Goal: Contribute content: Contribute content

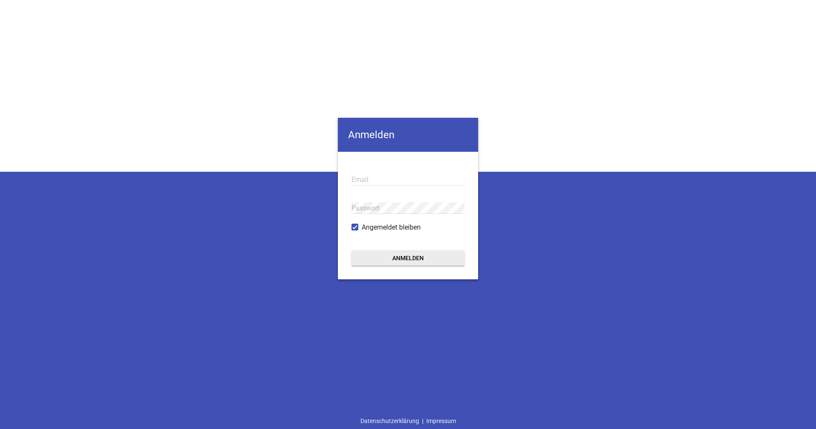
type input "[EMAIL_ADDRESS][PERSON_NAME][DOMAIN_NAME]"
click at [411, 252] on button "Anmelden" at bounding box center [407, 257] width 113 height 15
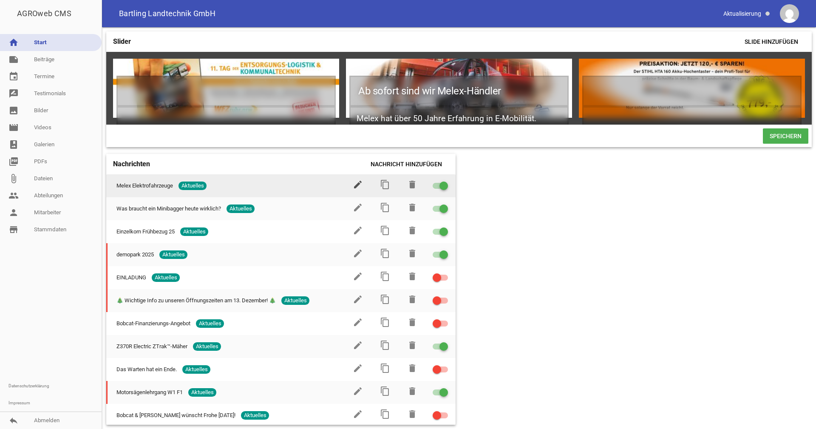
click at [354, 189] on icon "edit" at bounding box center [358, 184] width 10 height 10
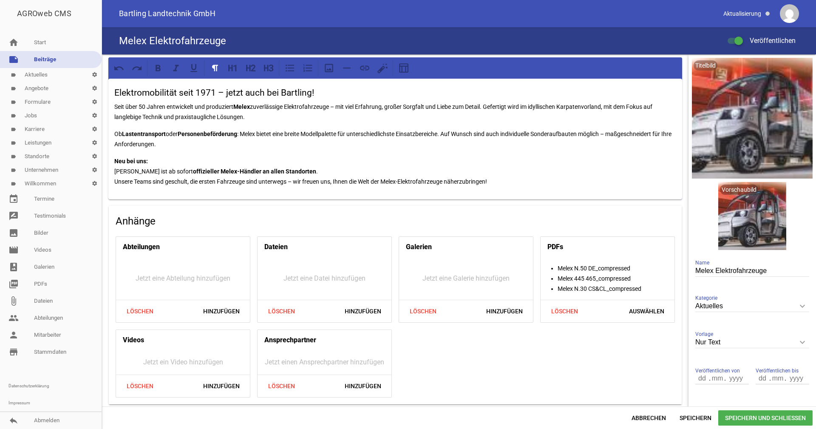
scroll to position [30, 0]
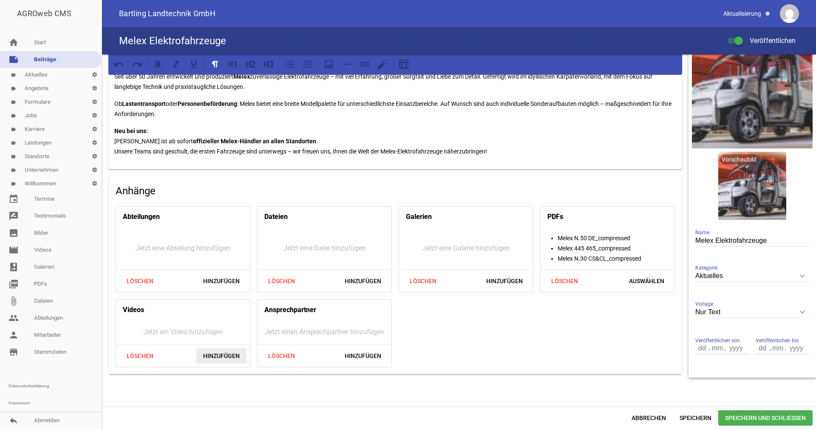
click at [209, 358] on span "Hinzufügen" at bounding box center [221, 355] width 50 height 15
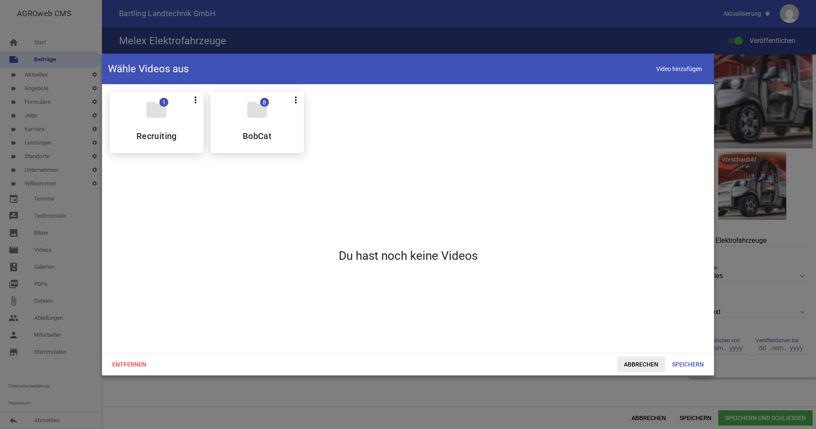
click at [641, 363] on span "Abbrechen" at bounding box center [641, 363] width 48 height 15
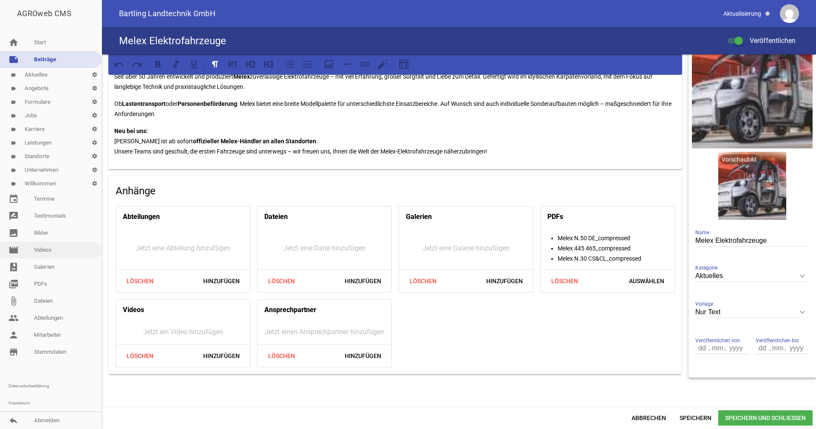
click at [43, 251] on link "movie Videos" at bounding box center [51, 249] width 102 height 17
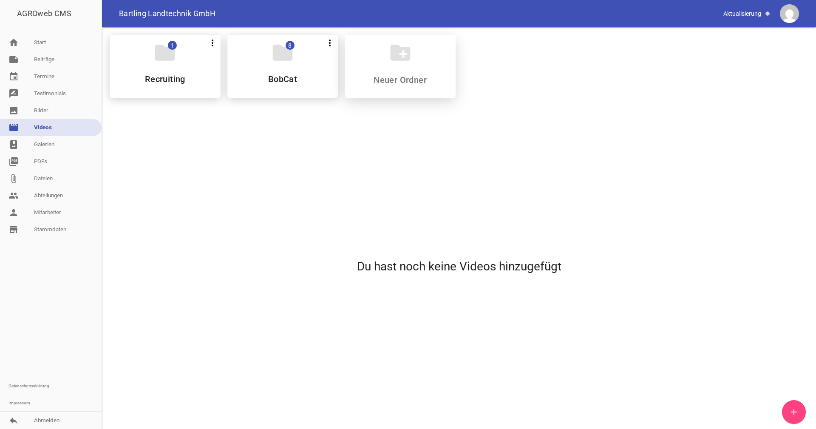
click at [381, 63] on div "create_new_folder" at bounding box center [399, 66] width 111 height 63
click at [401, 56] on icon "create_new_folder" at bounding box center [400, 53] width 24 height 24
click at [792, 411] on icon "add" at bounding box center [793, 411] width 10 height 10
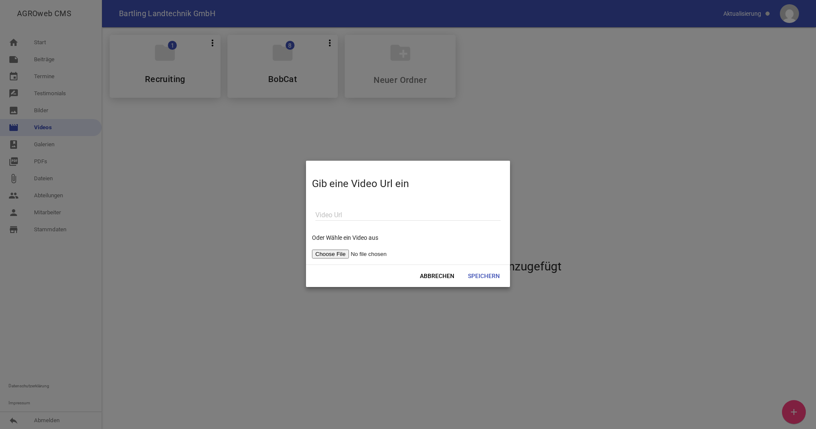
click at [334, 214] on input "text" at bounding box center [407, 214] width 185 height 11
paste input "[URL][DOMAIN_NAME]"
type input "[URL][DOMAIN_NAME]"
click at [437, 277] on span "Abbrechen" at bounding box center [437, 275] width 48 height 15
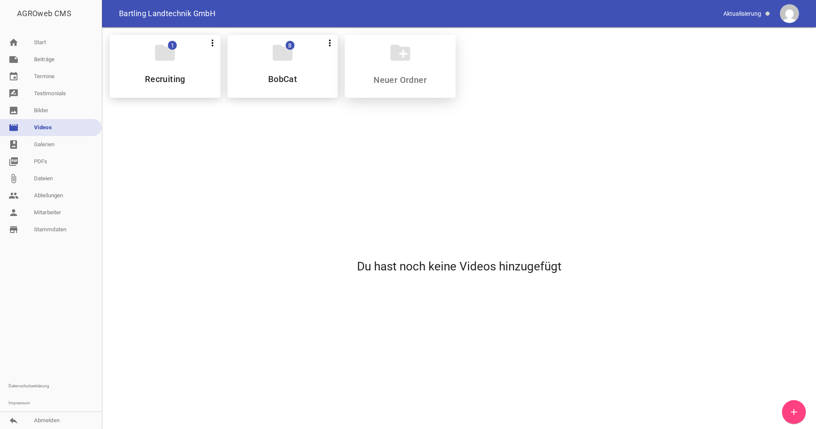
click at [416, 71] on div "create_new_folder" at bounding box center [399, 66] width 111 height 63
click at [401, 54] on icon "create_new_folder" at bounding box center [400, 53] width 24 height 24
click at [404, 65] on div "create_new_folder" at bounding box center [399, 66] width 111 height 63
click at [381, 76] on input at bounding box center [400, 80] width 101 height 10
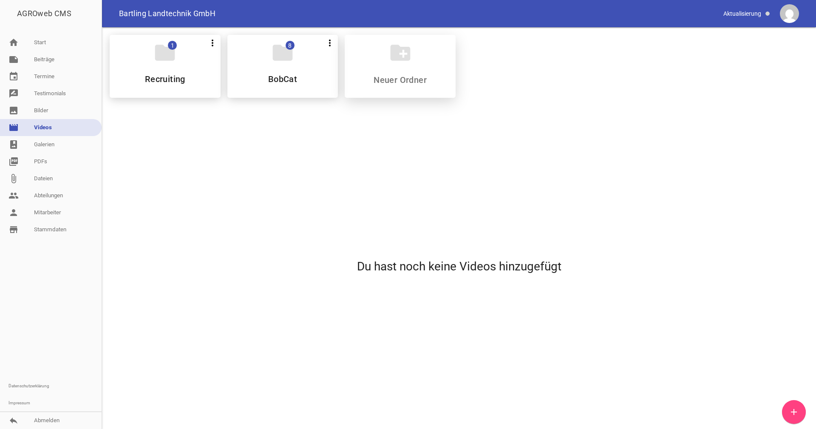
click at [404, 55] on icon "create_new_folder" at bounding box center [400, 53] width 24 height 24
click at [398, 79] on input at bounding box center [400, 80] width 101 height 10
drag, startPoint x: 421, startPoint y: 84, endPoint x: 367, endPoint y: 79, distance: 53.8
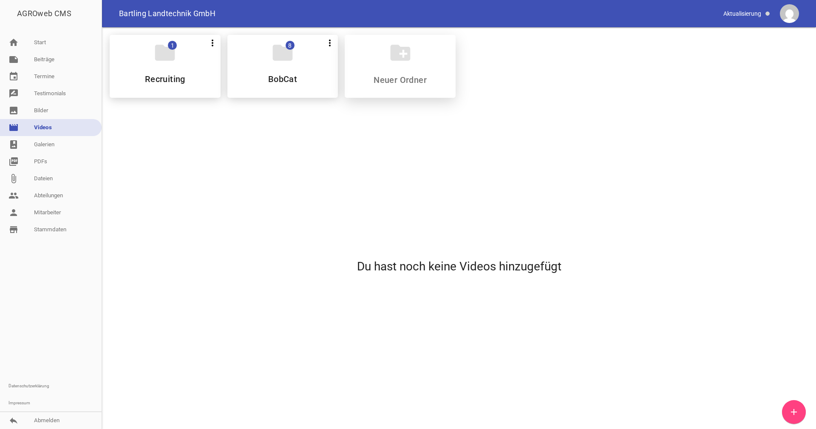
click at [367, 79] on input at bounding box center [400, 80] width 101 height 10
click at [396, 85] on input at bounding box center [400, 80] width 101 height 10
click at [392, 79] on input at bounding box center [400, 80] width 101 height 10
click at [379, 82] on input at bounding box center [400, 80] width 101 height 10
type input "s"
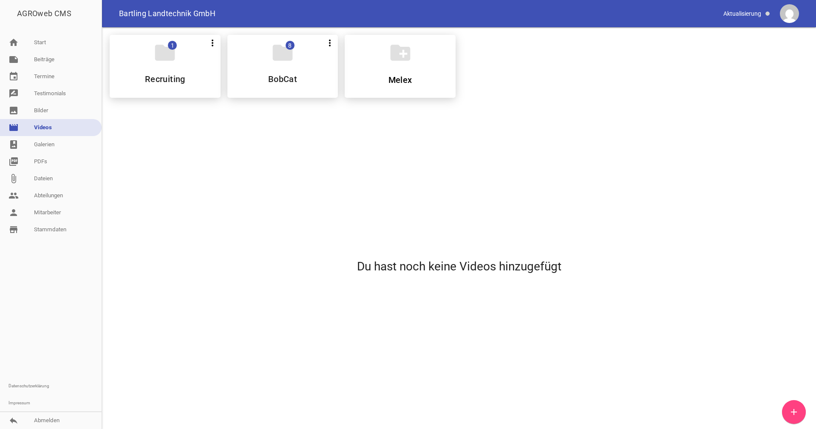
type input "Melex"
click at [463, 169] on div "Du hast noch keine Videos hinzugefügt" at bounding box center [459, 265] width 712 height 323
click at [401, 46] on icon "create_new_folder" at bounding box center [400, 53] width 24 height 24
click at [403, 58] on icon "create_new_folder" at bounding box center [400, 53] width 24 height 24
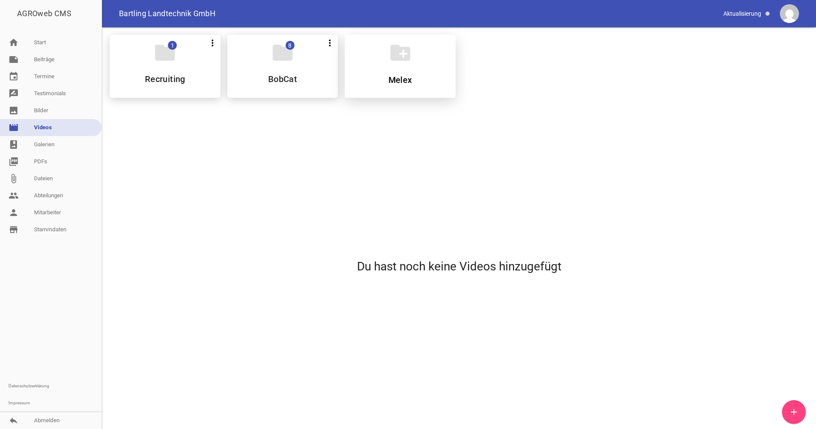
click at [404, 58] on icon "create_new_folder" at bounding box center [400, 53] width 24 height 24
click at [796, 411] on link "add" at bounding box center [794, 412] width 24 height 24
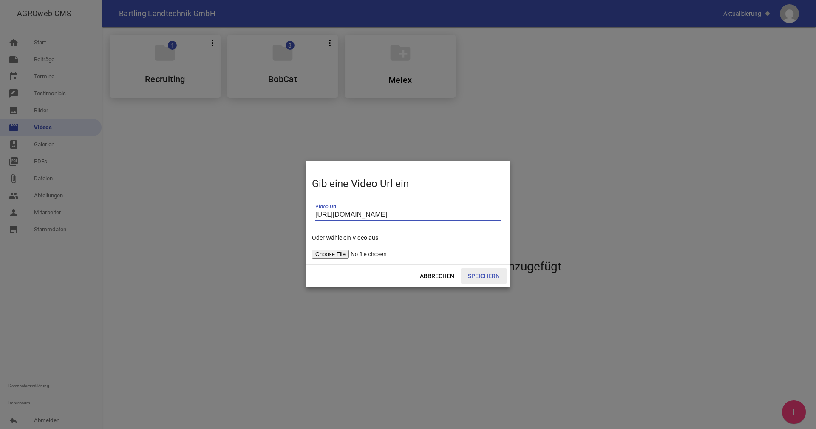
type input "[URL][DOMAIN_NAME]"
click at [483, 276] on span "Speichern" at bounding box center [483, 275] width 45 height 15
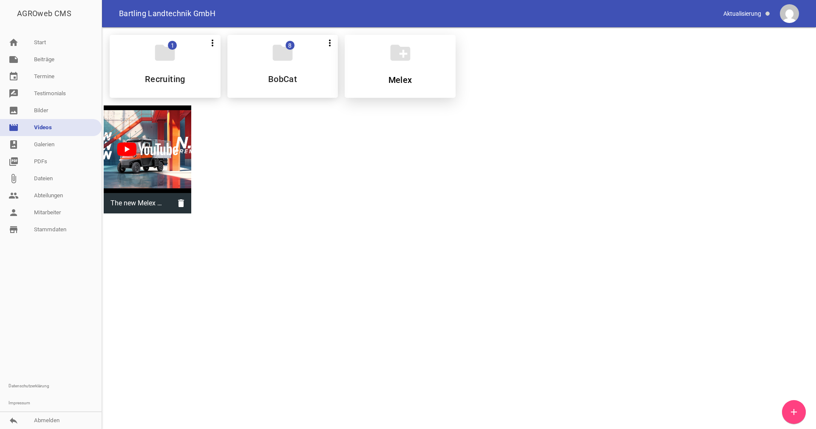
click at [401, 75] on input "Melex" at bounding box center [400, 80] width 101 height 10
click at [331, 46] on icon "more_vert" at bounding box center [330, 43] width 10 height 10
click at [424, 65] on div "create_new_folder Melex" at bounding box center [399, 66] width 111 height 63
drag, startPoint x: 395, startPoint y: 65, endPoint x: 380, endPoint y: 65, distance: 14.4
click at [380, 65] on div "create_new_folder Melex" at bounding box center [399, 66] width 111 height 63
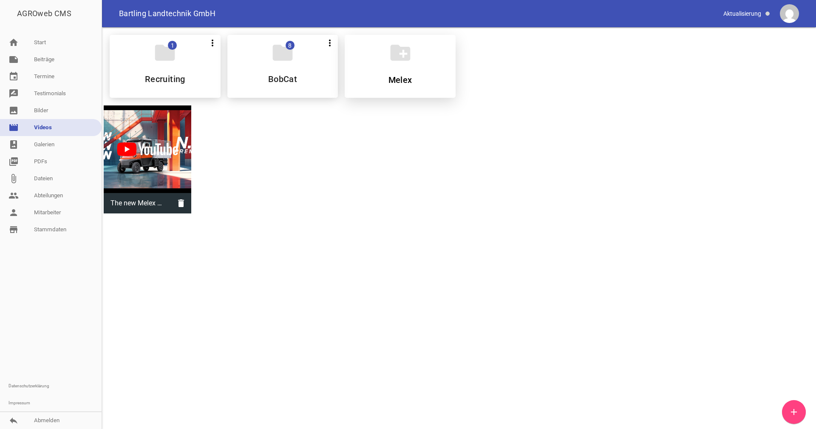
click at [404, 78] on input "Melex" at bounding box center [400, 80] width 101 height 10
click at [410, 79] on input "Melex" at bounding box center [400, 80] width 101 height 10
click at [401, 56] on icon "create_new_folder" at bounding box center [400, 53] width 24 height 24
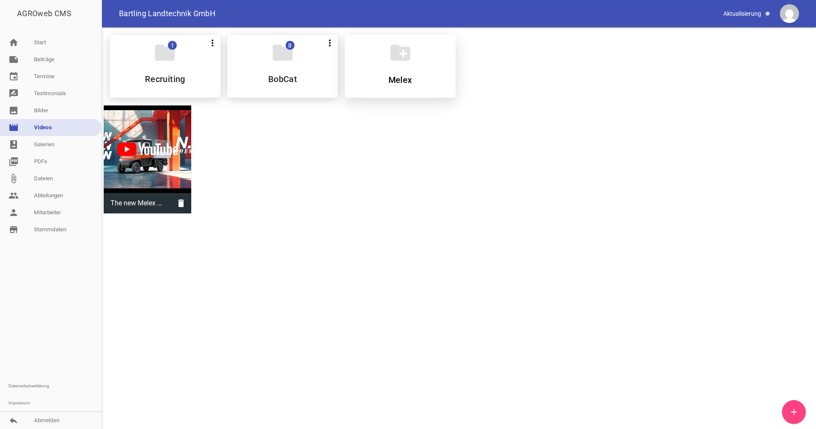
click at [401, 56] on icon "create_new_folder" at bounding box center [400, 53] width 24 height 24
click at [795, 411] on icon "add" at bounding box center [793, 411] width 10 height 10
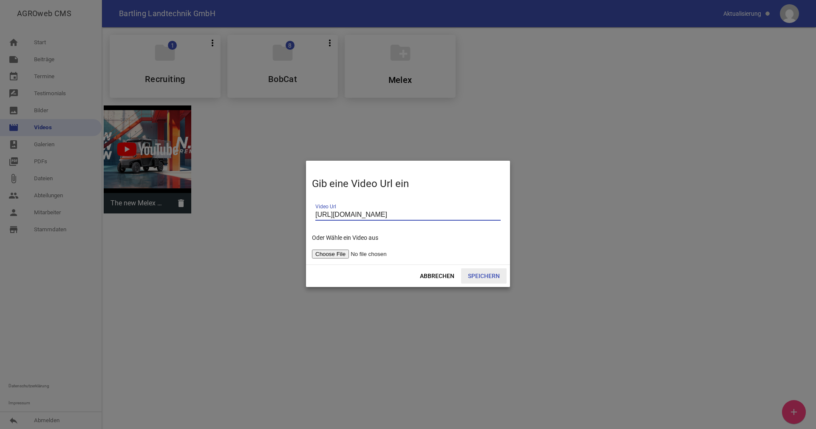
type input "[URL][DOMAIN_NAME]"
click at [485, 277] on span "Speichern" at bounding box center [483, 275] width 45 height 15
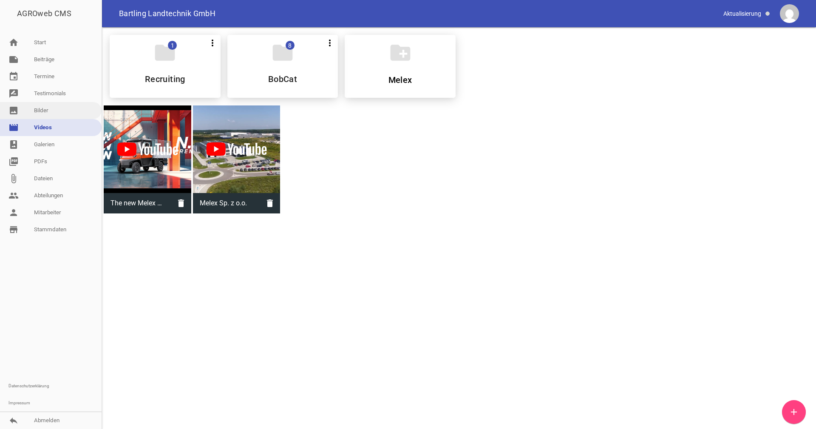
click at [41, 114] on link "image Bilder" at bounding box center [51, 110] width 102 height 17
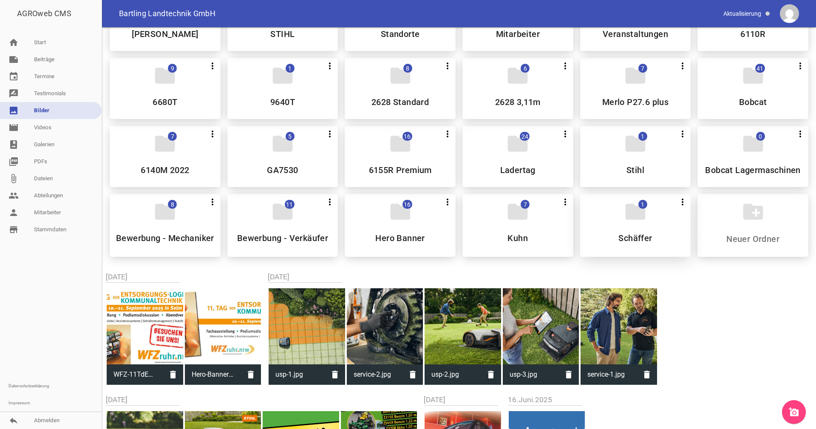
scroll to position [85, 0]
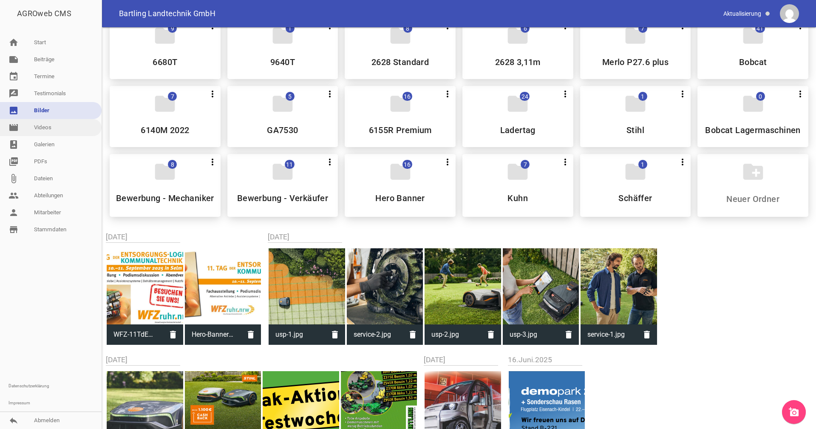
click at [42, 125] on link "movie Videos" at bounding box center [51, 127] width 102 height 17
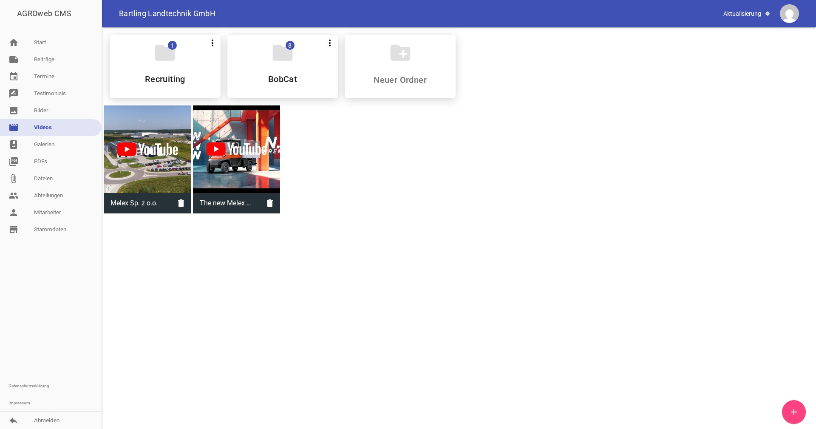
click at [791, 409] on icon "add" at bounding box center [793, 411] width 10 height 10
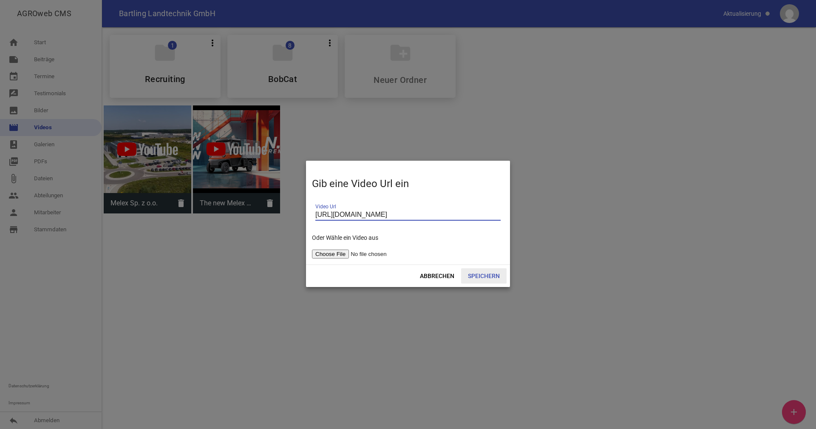
type input "[URL][DOMAIN_NAME]"
click at [483, 271] on span "Speichern" at bounding box center [483, 275] width 45 height 15
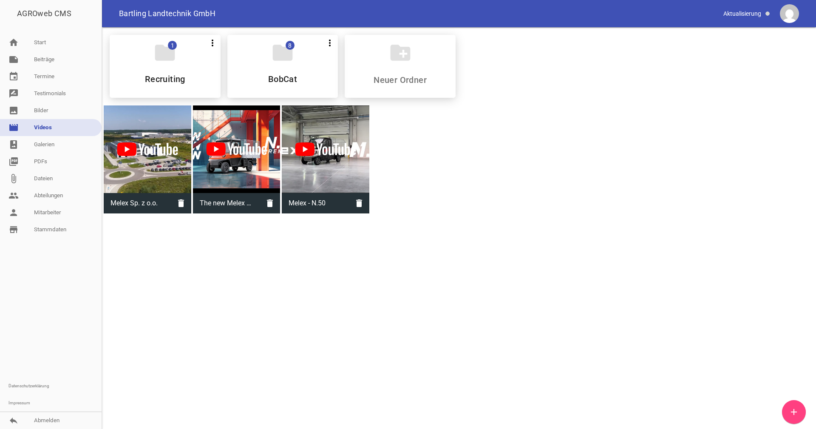
click at [797, 411] on link "add" at bounding box center [794, 412] width 24 height 24
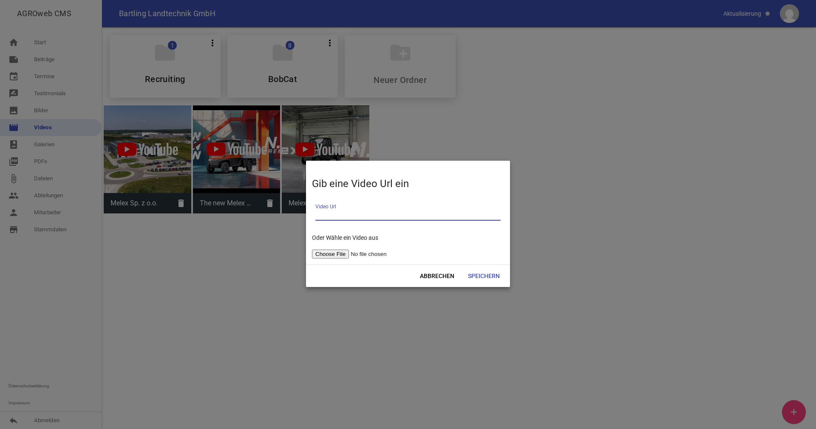
click at [344, 257] on input "file" at bounding box center [365, 253] width 107 height 9
type input "C:\fakepath\N.30-CS.mp4"
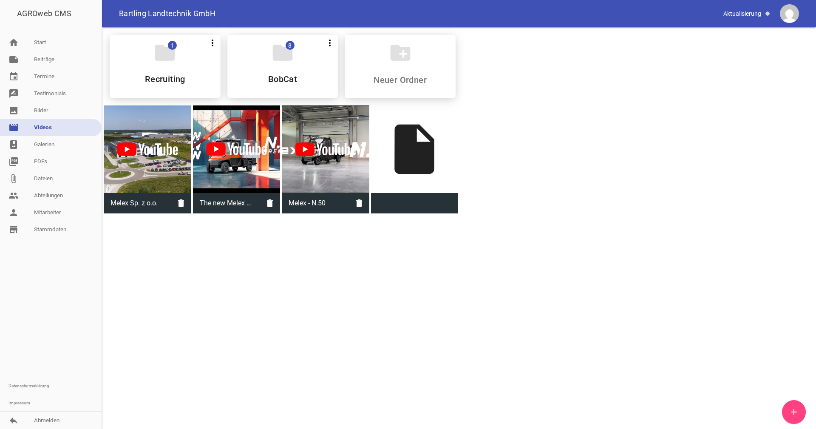
click at [796, 411] on icon "add" at bounding box center [793, 411] width 10 height 10
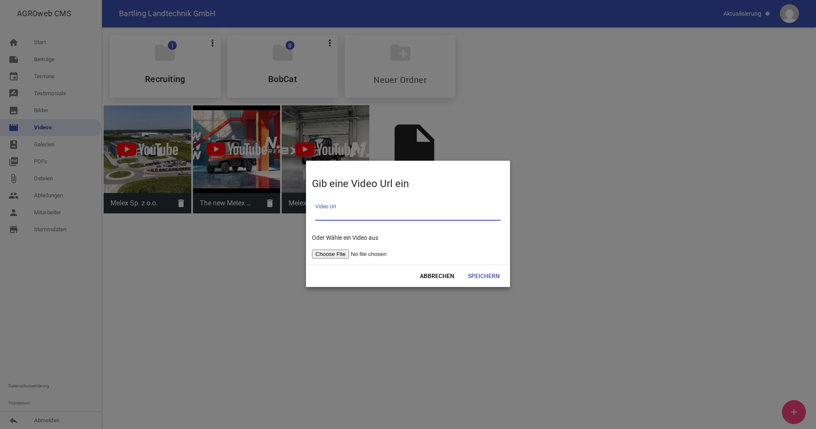
click at [344, 254] on input "file" at bounding box center [365, 253] width 107 height 9
type input "C:\fakepath\N.50-mesh-cage.mp4"
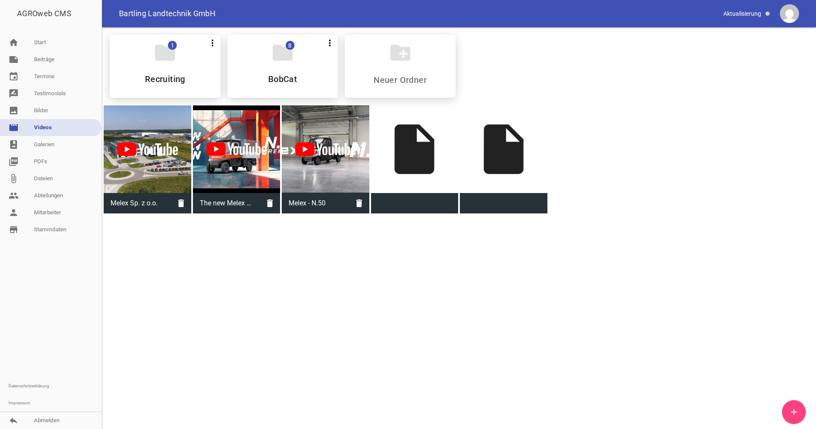
click at [790, 407] on icon "add" at bounding box center [793, 411] width 10 height 10
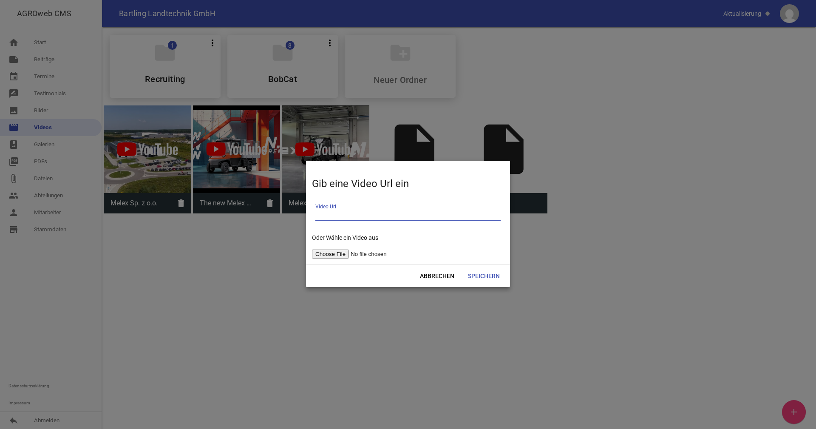
click at [342, 254] on input "file" at bounding box center [365, 253] width 107 height 9
type input "C:\fakepath\465.mp4"
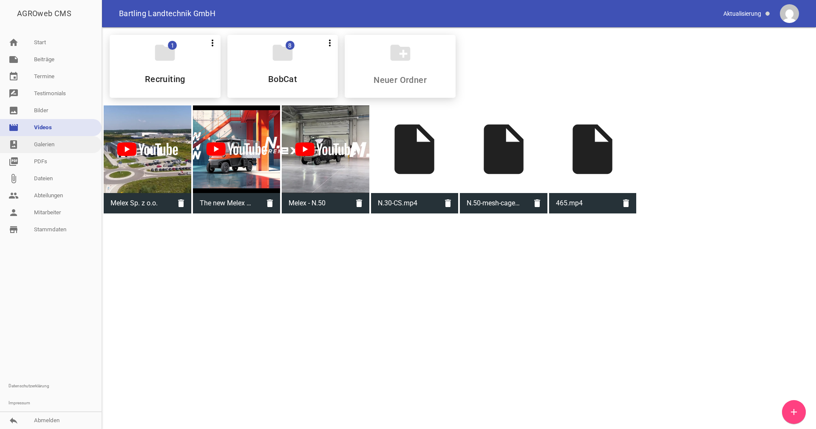
click at [45, 141] on link "photo_album Galerien" at bounding box center [51, 144] width 102 height 17
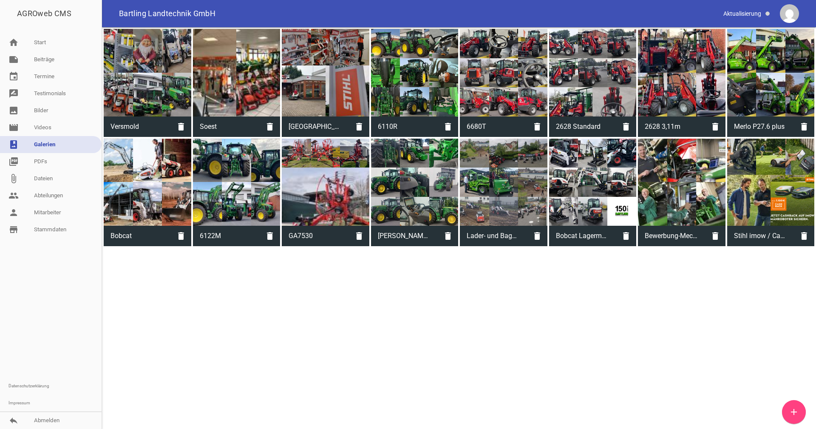
click at [792, 408] on icon "add" at bounding box center [793, 411] width 10 height 10
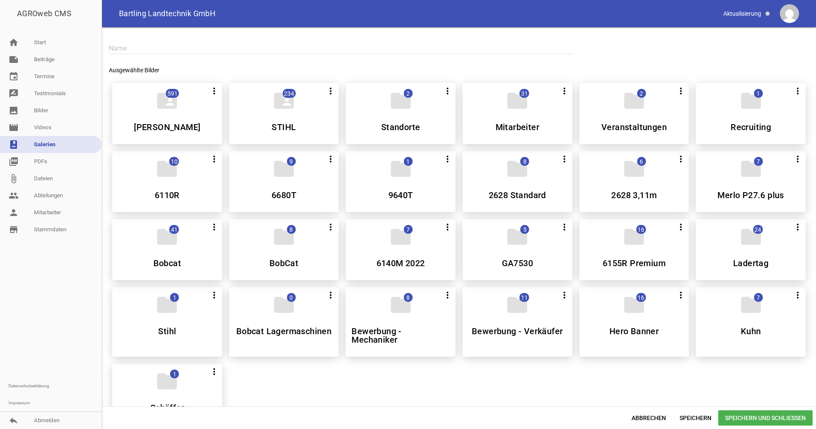
click at [141, 43] on input "text" at bounding box center [341, 47] width 464 height 11
type input "Melex N30"
click at [524, 373] on div "folder_shared 591 more_vert Alle auswählen [PERSON_NAME] DEERE folder_shared 23…" at bounding box center [458, 253] width 707 height 355
click at [692, 411] on span "Speichern" at bounding box center [694, 417] width 45 height 15
click at [40, 107] on link "image Bilder" at bounding box center [51, 110] width 102 height 17
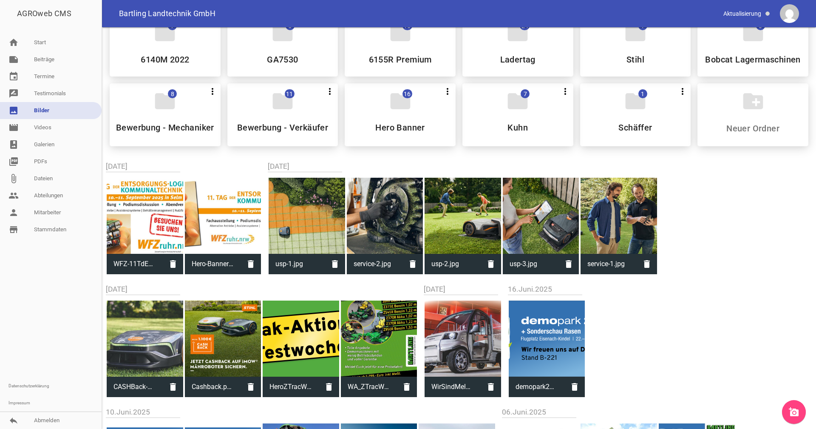
scroll to position [85, 0]
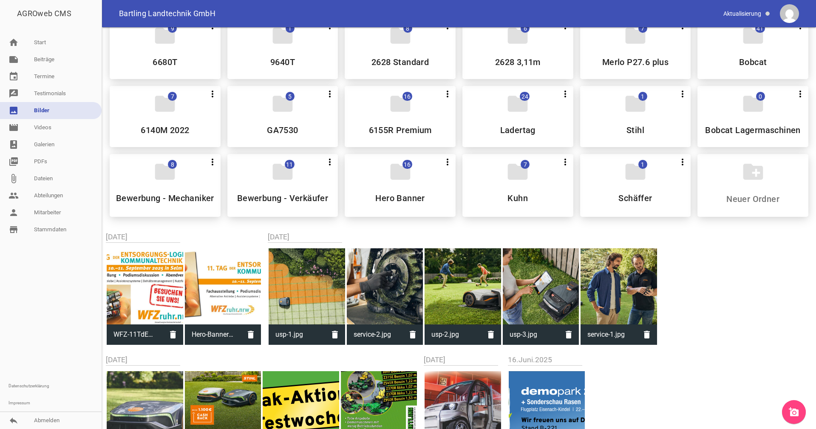
click at [798, 410] on icon "add_a_photo" at bounding box center [793, 411] width 10 height 10
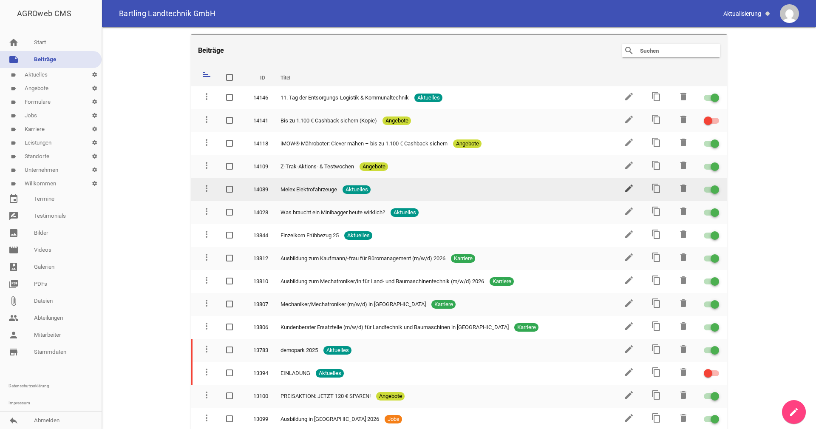
click at [625, 189] on icon "edit" at bounding box center [629, 188] width 10 height 10
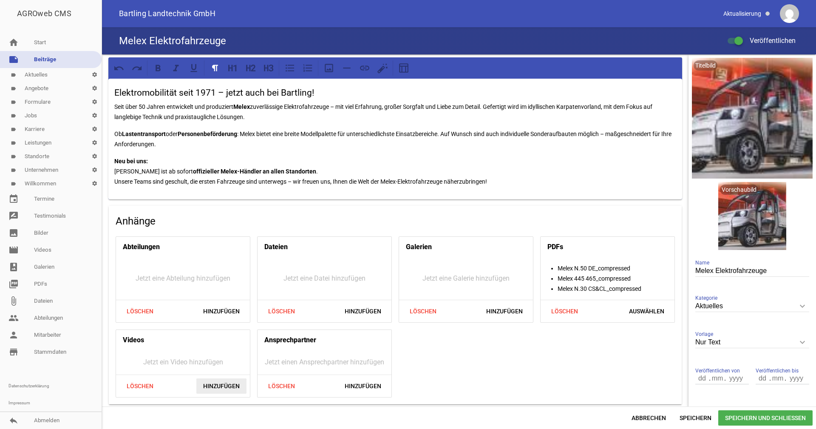
click at [221, 384] on span "Hinzufügen" at bounding box center [221, 385] width 50 height 15
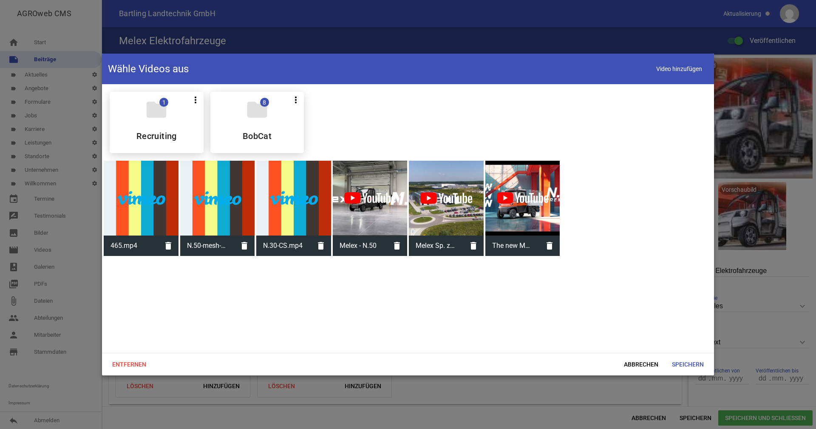
click at [442, 242] on span "Melex Sp. z o.o." at bounding box center [436, 245] width 54 height 22
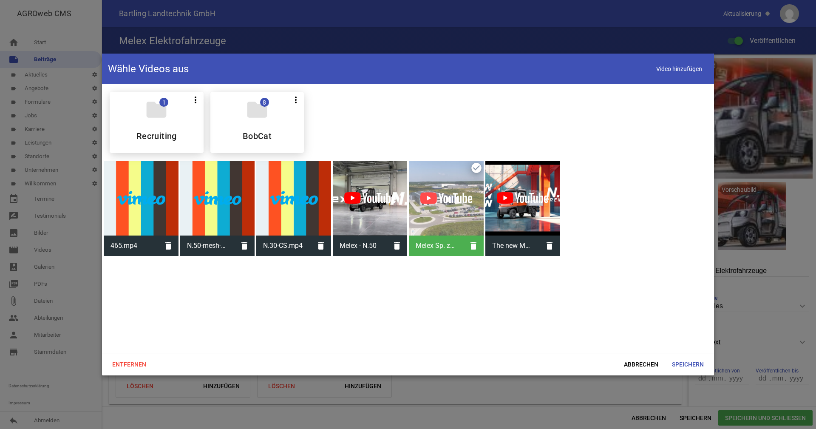
click at [521, 231] on div at bounding box center [522, 198] width 75 height 75
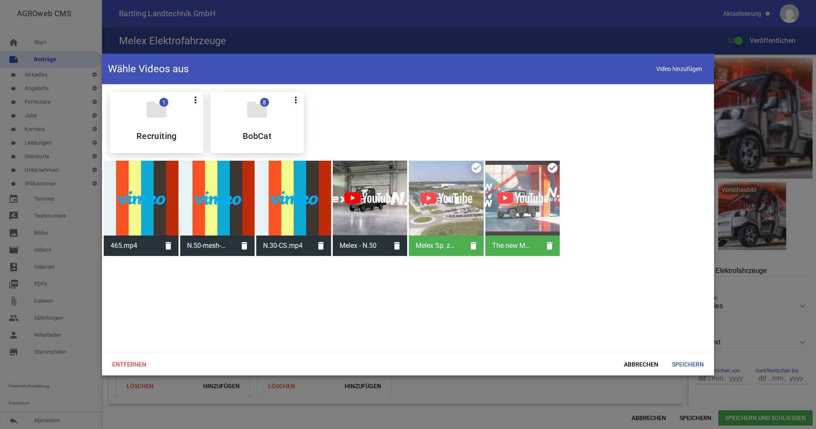
click at [367, 236] on span "Melex - N.50" at bounding box center [360, 245] width 54 height 22
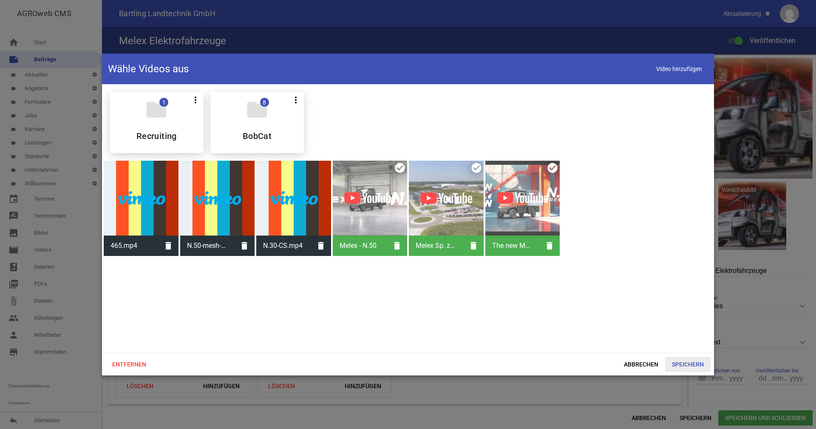
click at [688, 362] on span "Speichern" at bounding box center [687, 363] width 45 height 15
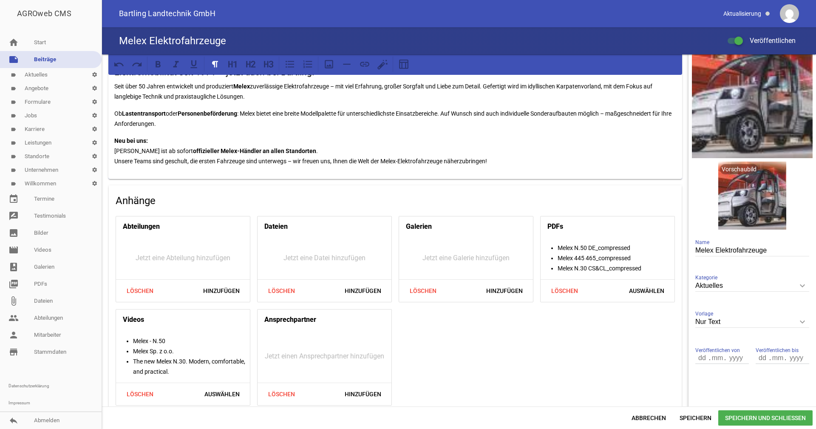
scroll to position [30, 0]
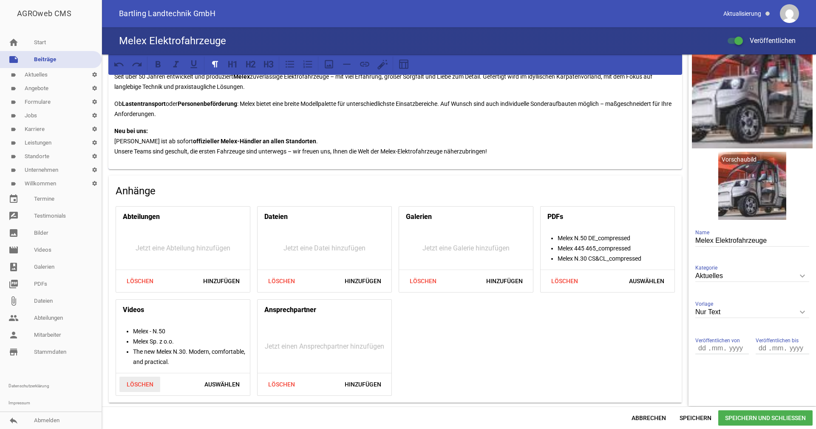
click at [141, 383] on span "Löschen" at bounding box center [139, 383] width 41 height 15
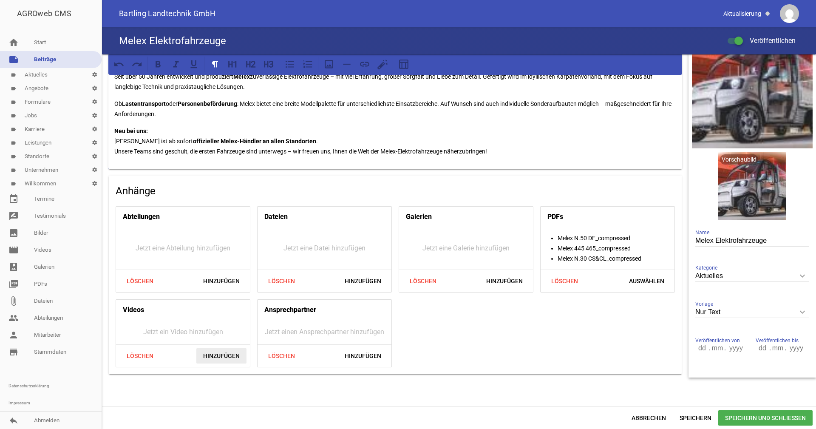
click at [219, 353] on span "Hinzufügen" at bounding box center [221, 355] width 50 height 15
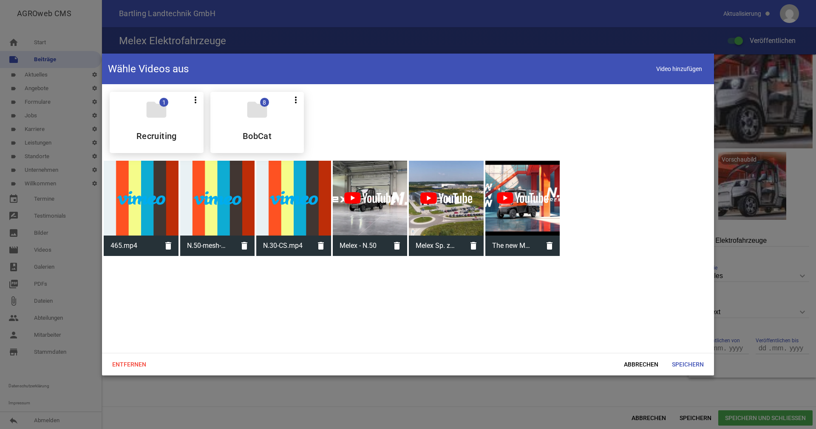
click at [447, 203] on div at bounding box center [446, 198] width 75 height 75
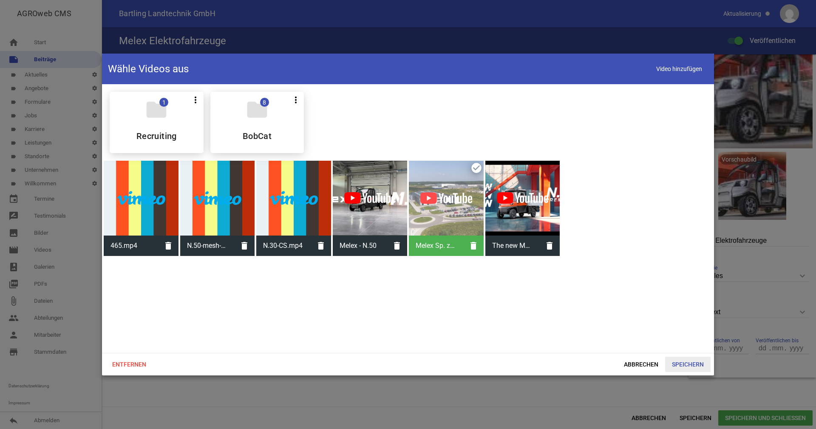
click at [684, 365] on span "Speichern" at bounding box center [687, 363] width 45 height 15
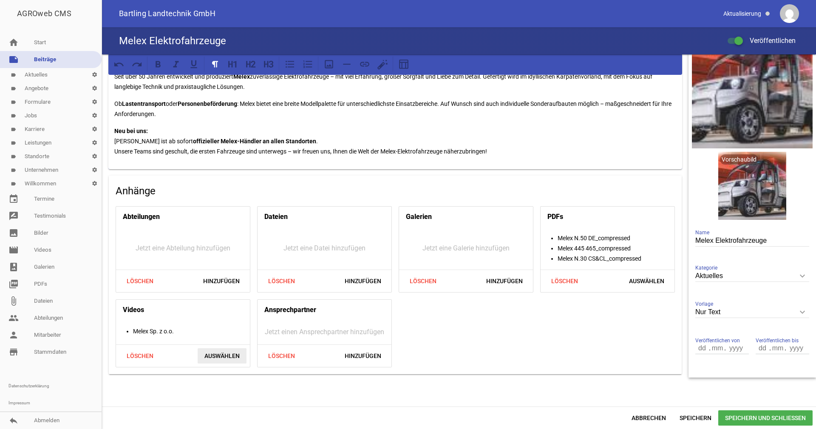
click at [212, 358] on span "Auswählen" at bounding box center [222, 355] width 49 height 15
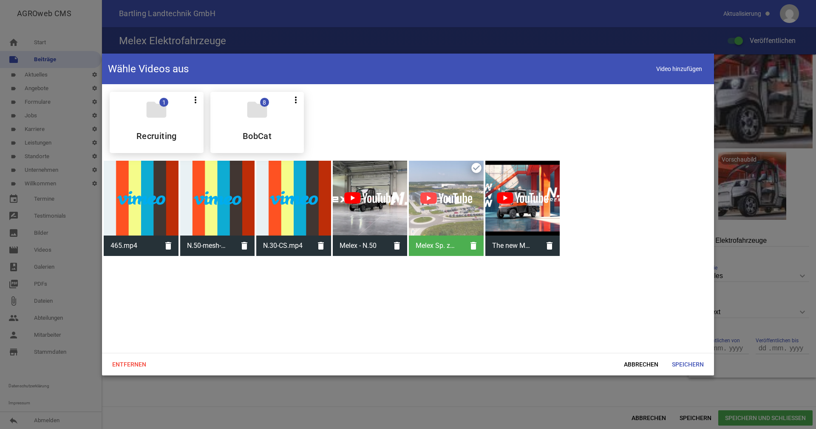
click at [553, 211] on div at bounding box center [522, 198] width 75 height 75
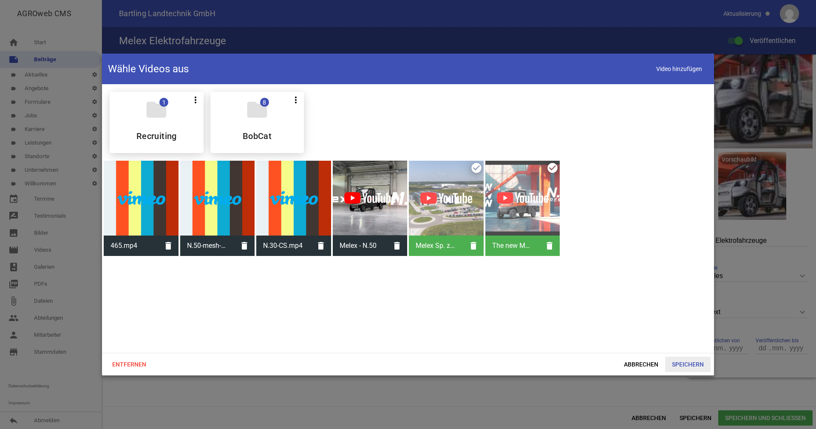
click at [680, 360] on span "Speichern" at bounding box center [687, 363] width 45 height 15
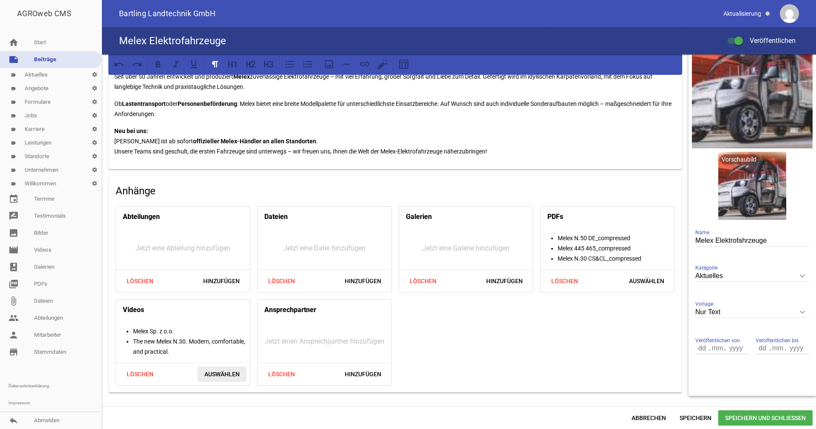
click at [227, 374] on span "Auswählen" at bounding box center [222, 373] width 49 height 15
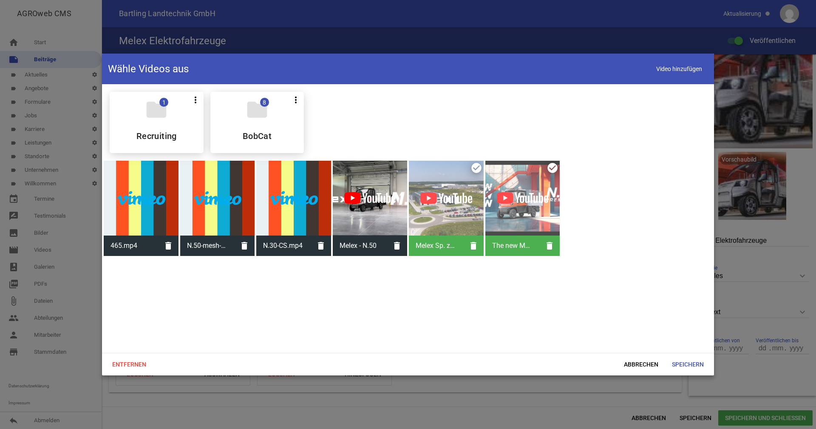
click at [378, 219] on div at bounding box center [370, 198] width 75 height 75
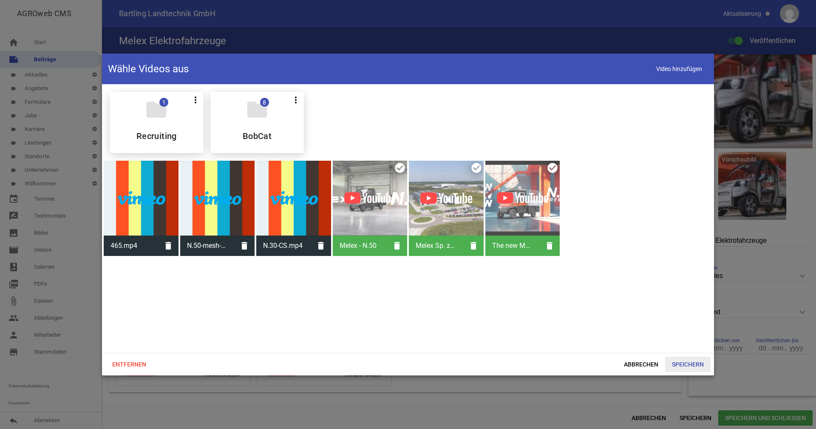
click at [687, 364] on span "Speichern" at bounding box center [687, 363] width 45 height 15
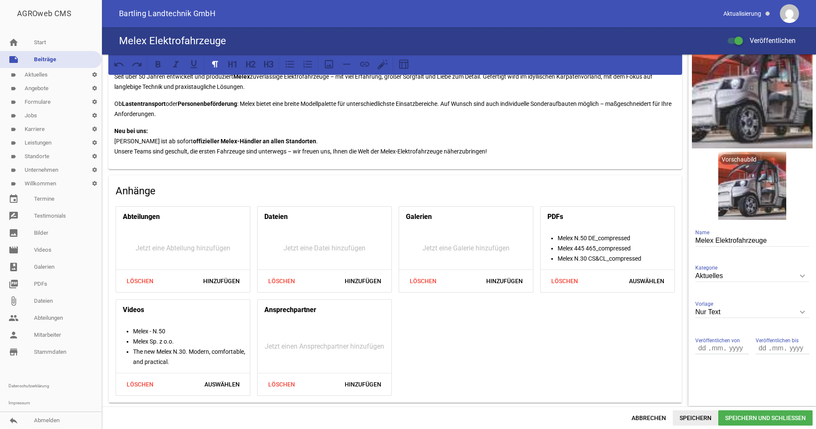
click at [690, 416] on span "Speichern" at bounding box center [694, 417] width 45 height 15
click at [215, 382] on span "Auswählen" at bounding box center [222, 383] width 49 height 15
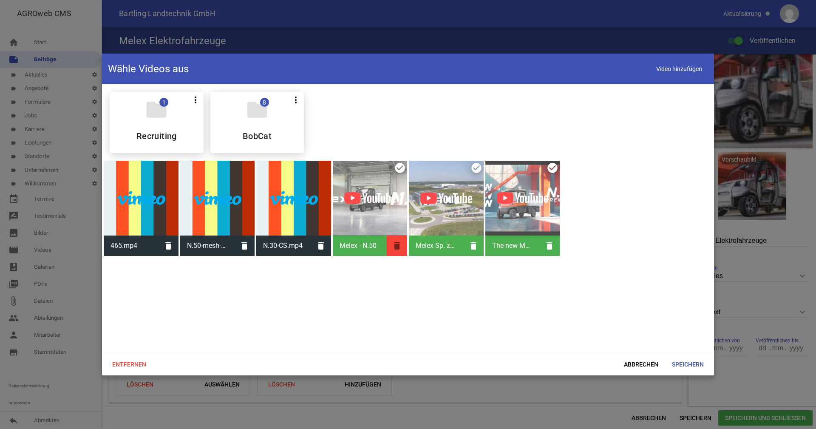
click at [394, 245] on icon "delete" at bounding box center [397, 245] width 20 height 20
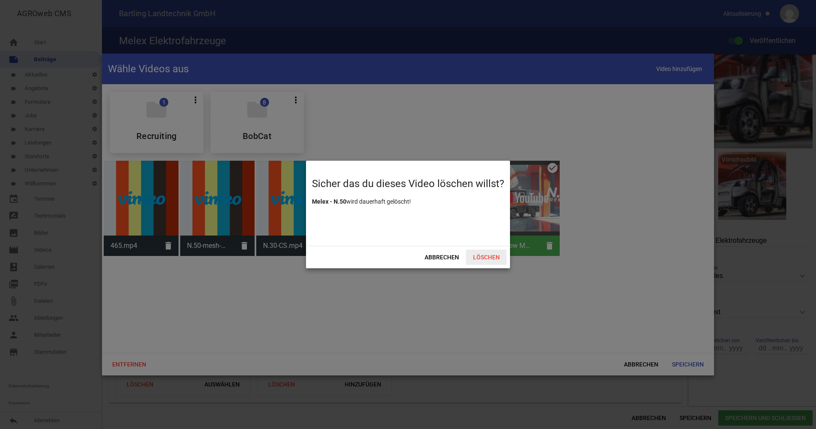
click at [489, 257] on span "Löschen" at bounding box center [486, 256] width 41 height 15
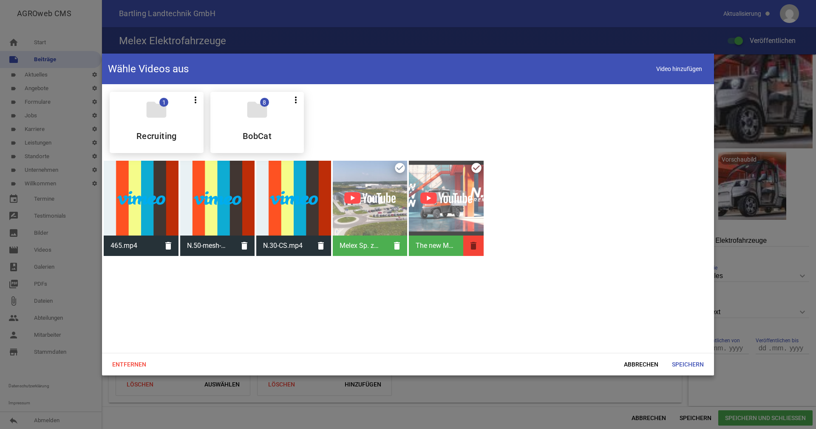
click at [471, 247] on icon "delete" at bounding box center [473, 245] width 20 height 20
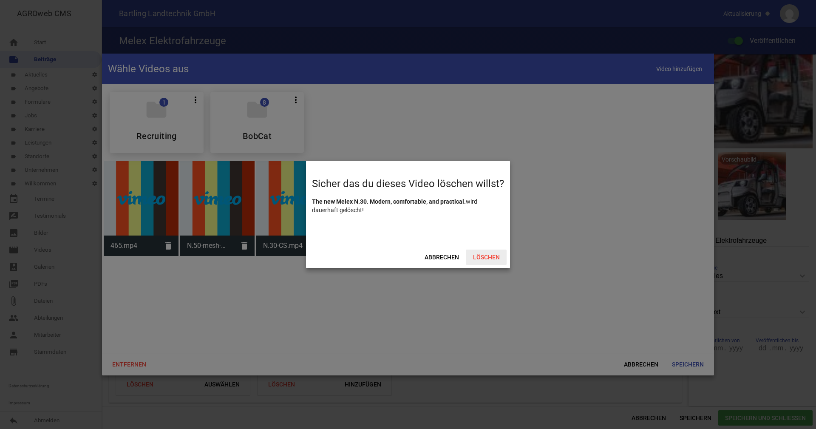
click at [490, 257] on span "Löschen" at bounding box center [486, 256] width 41 height 15
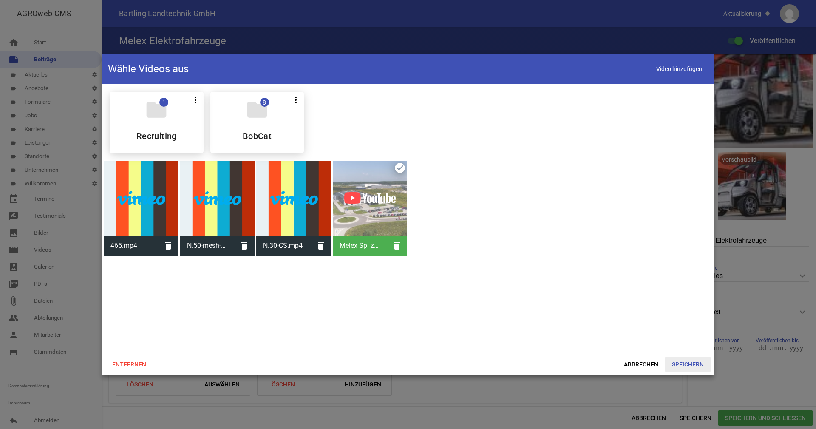
click at [692, 364] on span "Speichern" at bounding box center [687, 363] width 45 height 15
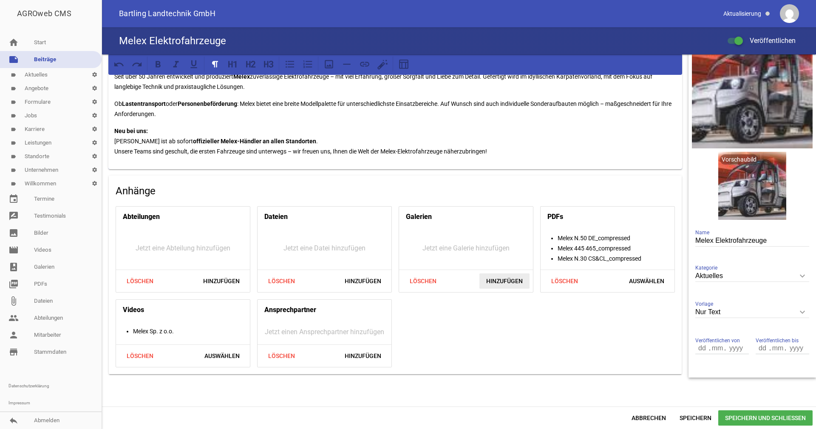
click at [505, 279] on span "Hinzufügen" at bounding box center [504, 280] width 50 height 15
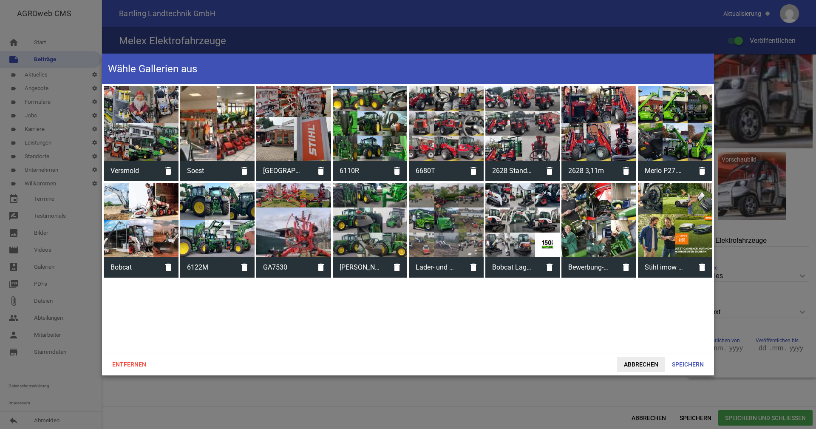
click at [643, 363] on span "Abbrechen" at bounding box center [641, 363] width 48 height 15
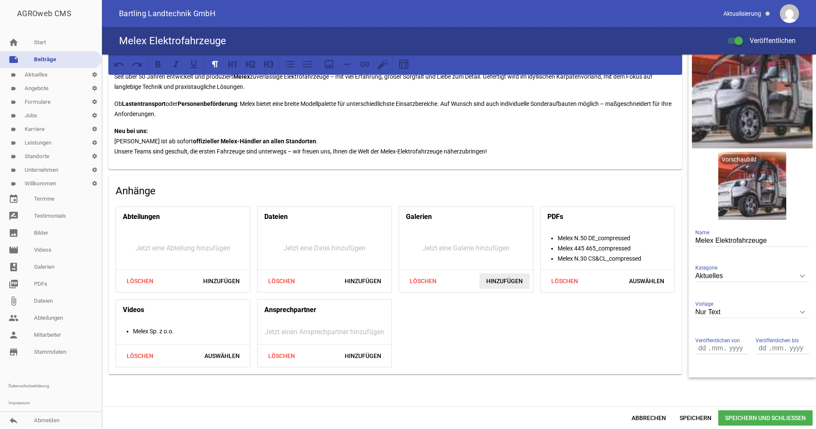
click at [511, 279] on span "Hinzufügen" at bounding box center [504, 280] width 50 height 15
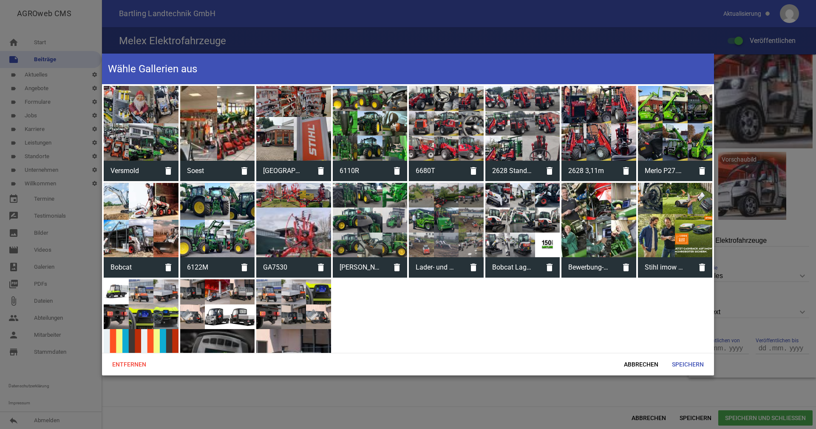
click at [298, 305] on div at bounding box center [293, 316] width 75 height 75
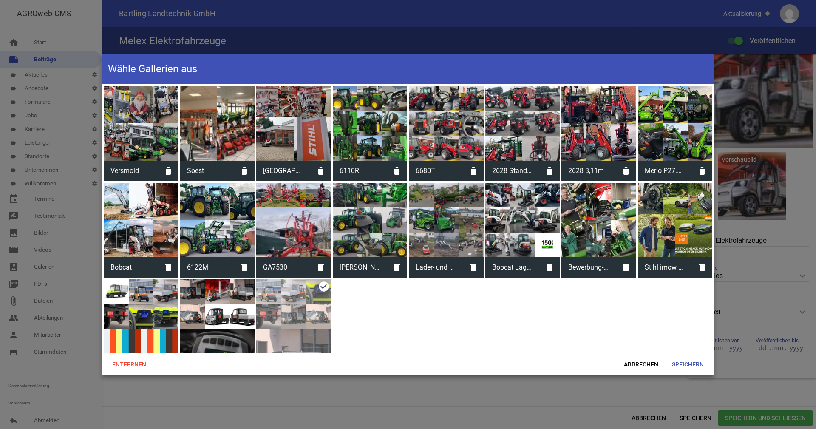
scroll to position [22, 0]
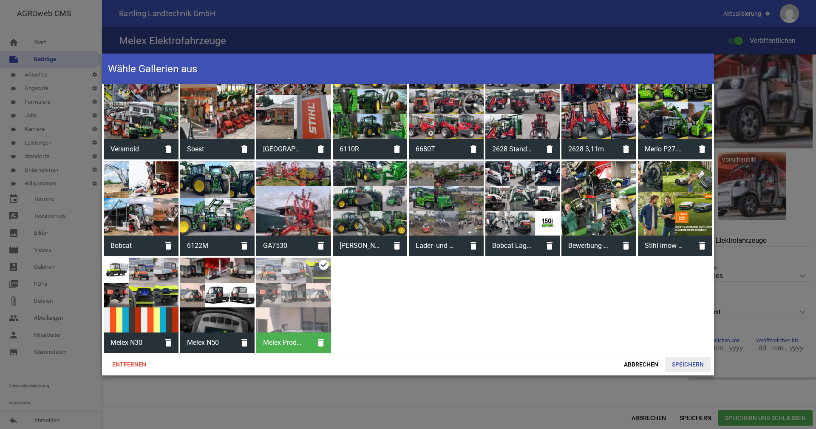
click at [699, 363] on span "Speichern" at bounding box center [687, 363] width 45 height 15
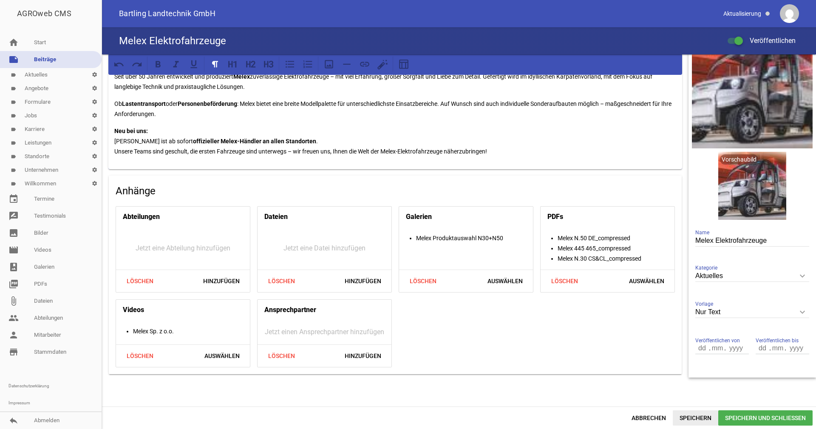
click at [694, 417] on span "Speichern" at bounding box center [694, 417] width 45 height 15
click at [50, 264] on link "photo_album Galerien" at bounding box center [51, 266] width 102 height 17
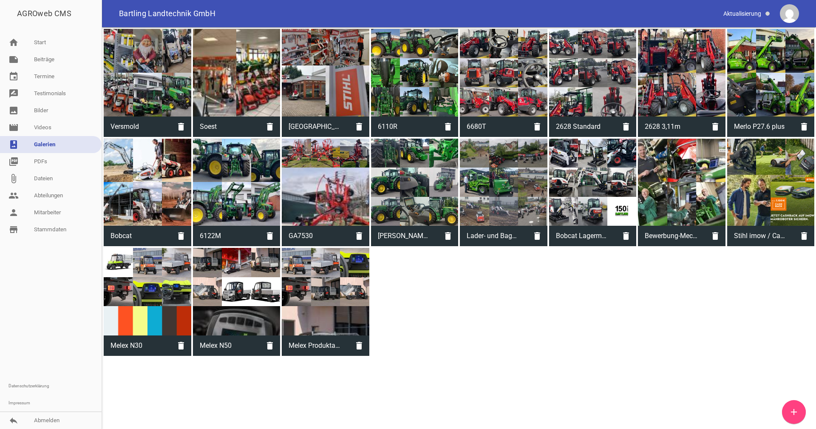
click at [340, 291] on div at bounding box center [325, 291] width 87 height 87
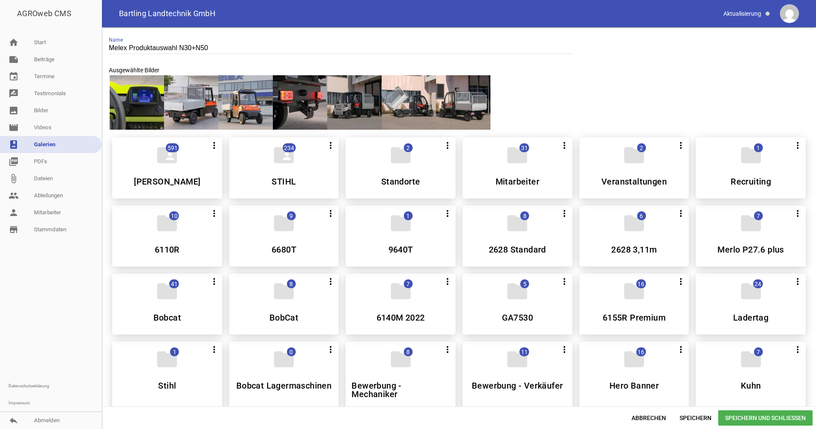
click at [485, 105] on div at bounding box center [463, 102] width 54 height 54
click at [477, 107] on div at bounding box center [459, 102] width 700 height 56
click at [779, 418] on span "Speichern und Schließen" at bounding box center [765, 417] width 94 height 15
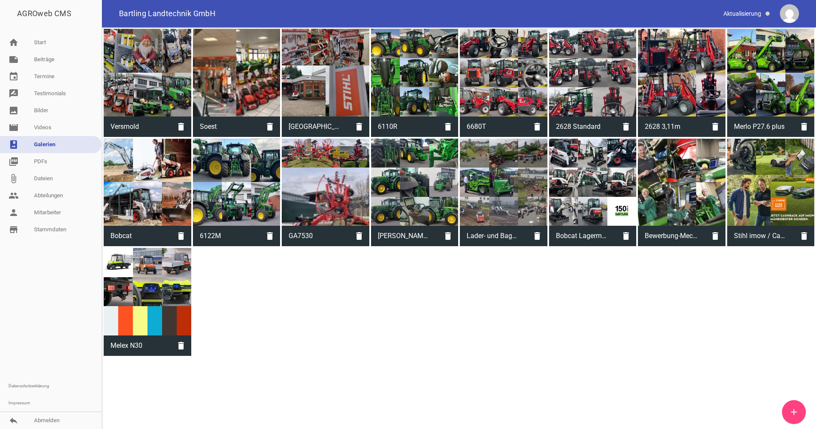
click at [796, 412] on icon "add" at bounding box center [793, 411] width 10 height 10
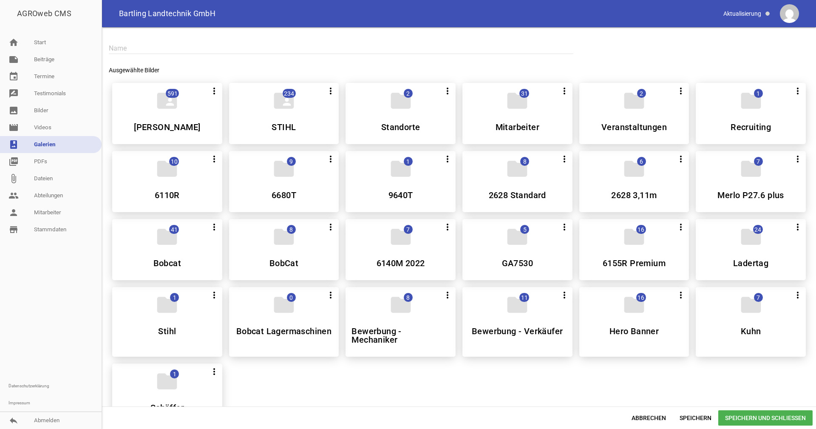
click at [154, 53] on input "text" at bounding box center [341, 47] width 464 height 11
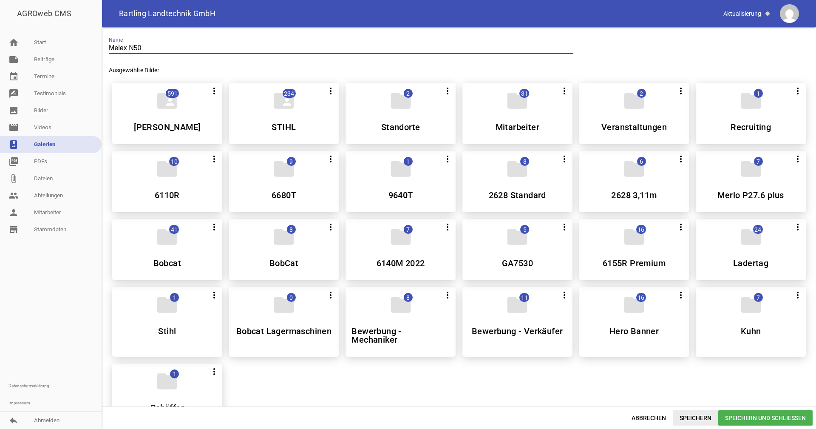
type input "Melex N50"
click at [696, 417] on span "Speichern" at bounding box center [694, 417] width 45 height 15
click at [567, 381] on div "folder_shared 591 more_vert Alle auswählen [PERSON_NAME] DEERE folder_shared 23…" at bounding box center [458, 253] width 707 height 355
click at [768, 422] on span "Speichern und Schließen" at bounding box center [765, 417] width 94 height 15
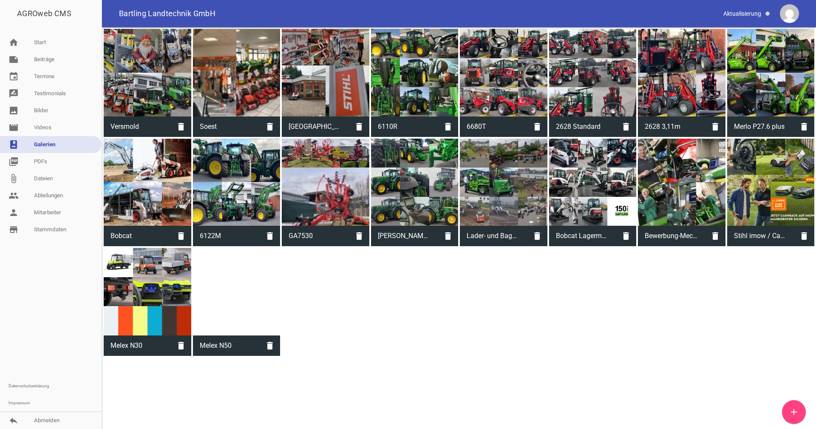
click at [230, 291] on div at bounding box center [236, 291] width 87 height 87
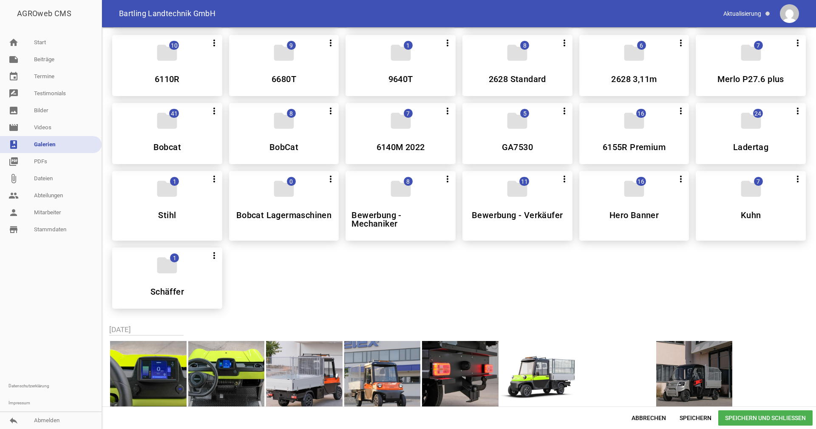
scroll to position [297, 0]
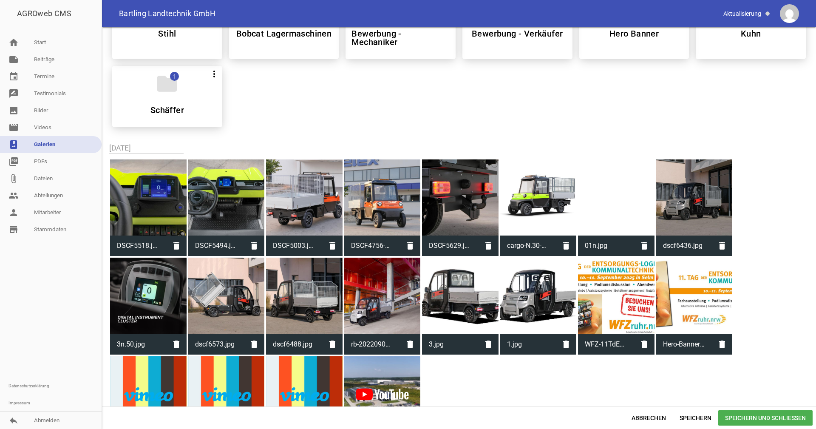
click at [705, 208] on div at bounding box center [694, 197] width 76 height 76
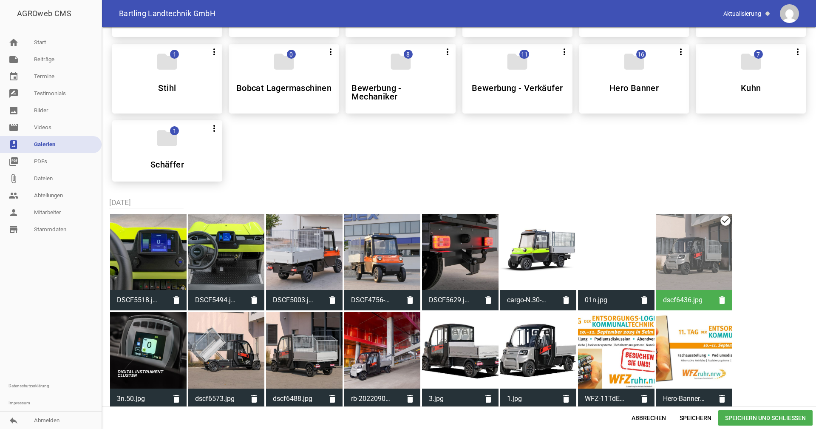
scroll to position [352, 0]
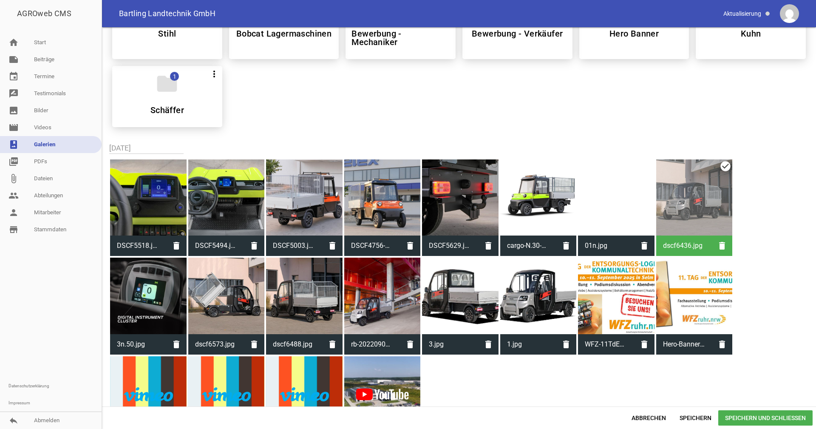
drag, startPoint x: 375, startPoint y: 302, endPoint x: 305, endPoint y: 302, distance: 69.7
click at [375, 302] on div at bounding box center [382, 295] width 76 height 76
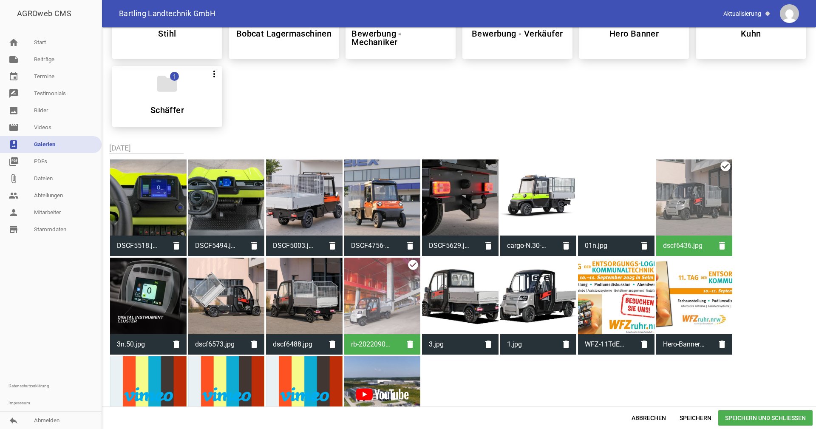
click at [306, 300] on div at bounding box center [304, 295] width 76 height 76
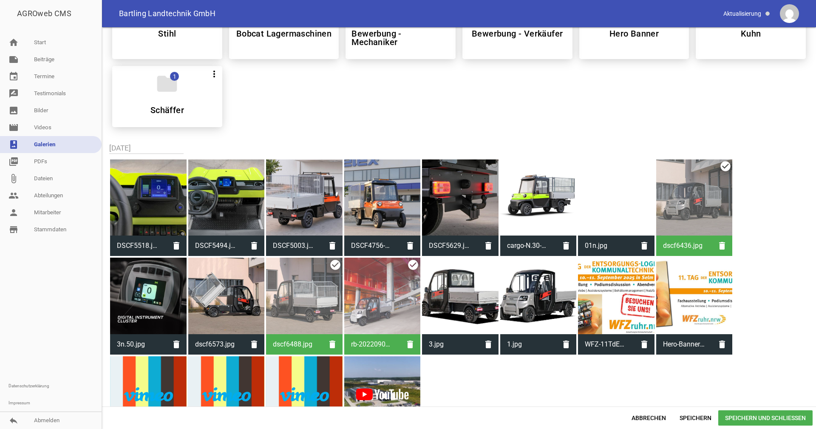
click at [231, 296] on div at bounding box center [226, 295] width 76 height 76
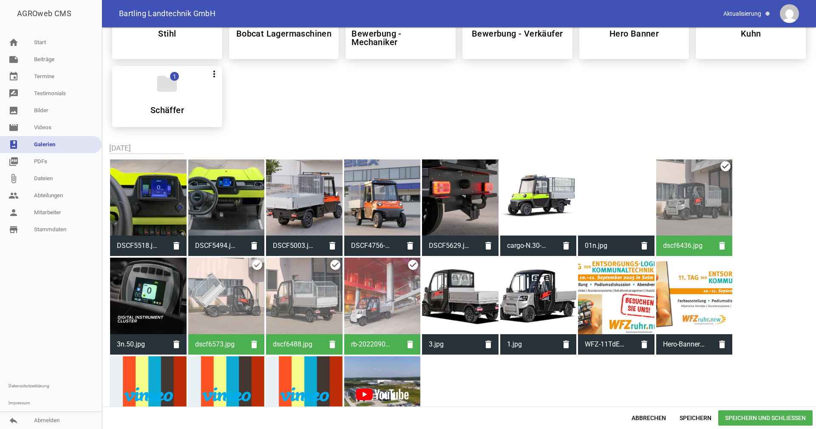
click at [534, 304] on div at bounding box center [538, 295] width 76 height 76
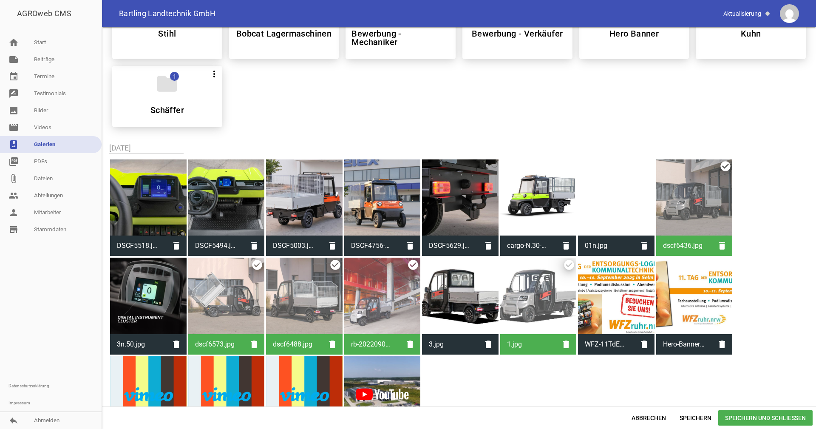
click at [470, 303] on div at bounding box center [460, 295] width 76 height 76
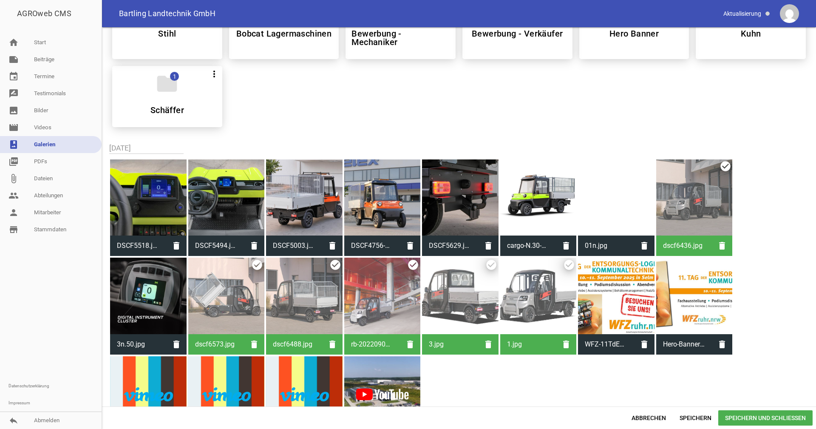
drag, startPoint x: 150, startPoint y: 287, endPoint x: 187, endPoint y: 282, distance: 36.9
click at [150, 287] on div at bounding box center [148, 295] width 76 height 76
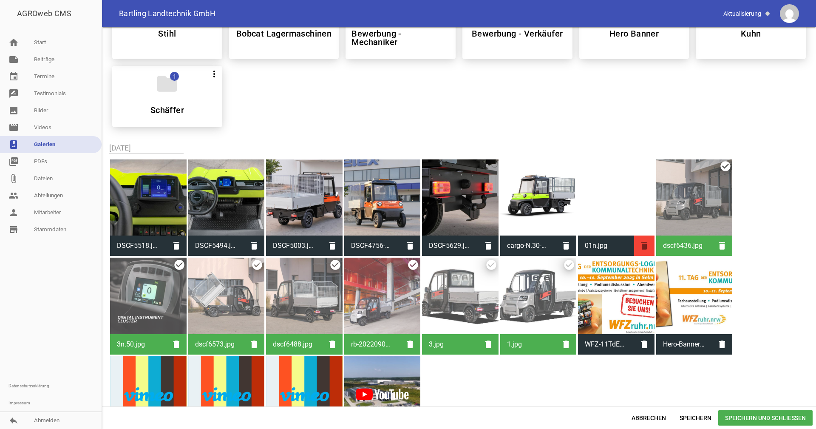
click at [646, 248] on icon "delete" at bounding box center [644, 245] width 20 height 20
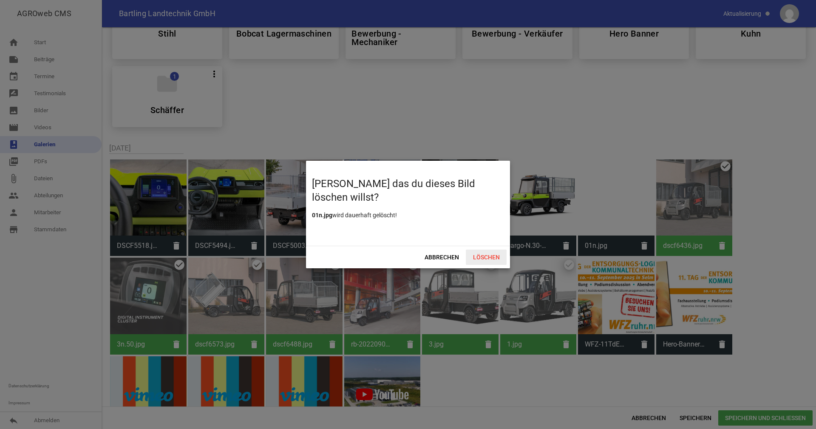
click at [486, 258] on span "Löschen" at bounding box center [486, 256] width 41 height 15
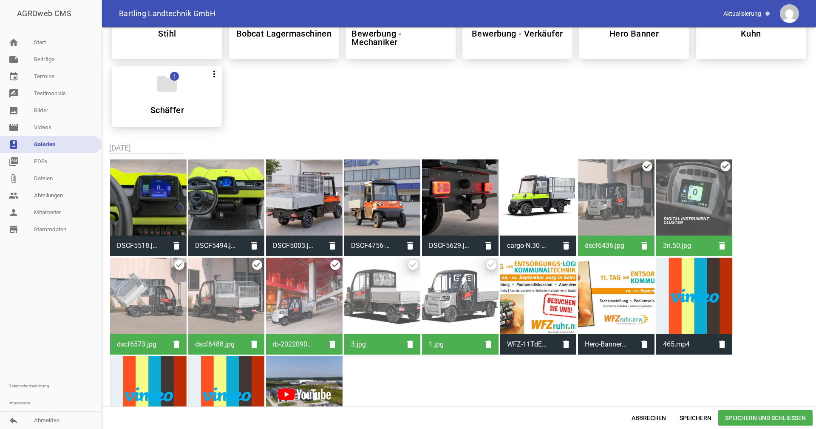
click at [759, 418] on span "Speichern und Schließen" at bounding box center [765, 417] width 94 height 15
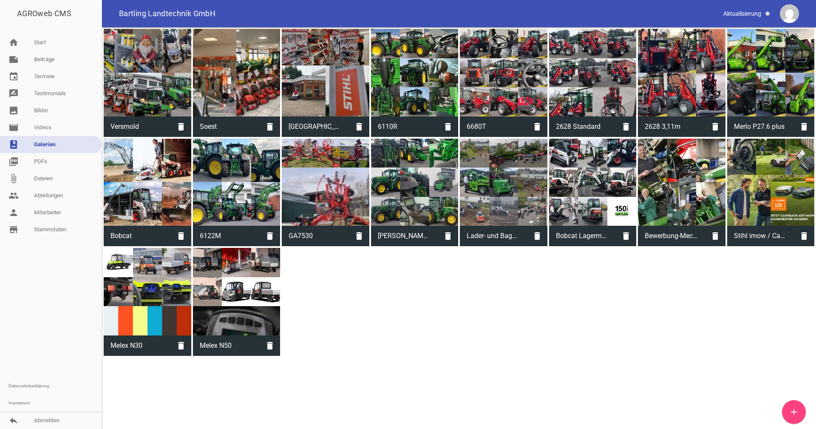
click at [795, 413] on icon "add" at bounding box center [793, 411] width 10 height 10
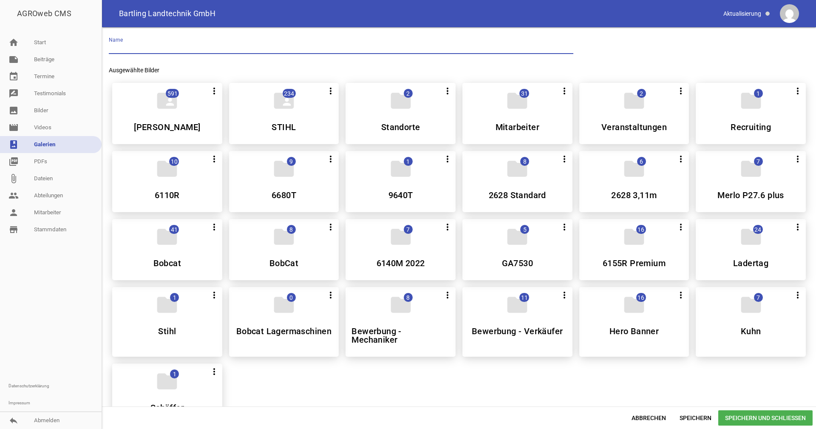
click at [146, 48] on input "text" at bounding box center [341, 47] width 464 height 11
type input "Melex Produktauswahl N30+N50"
click at [749, 415] on span "Speichern und Schließen" at bounding box center [765, 417] width 94 height 15
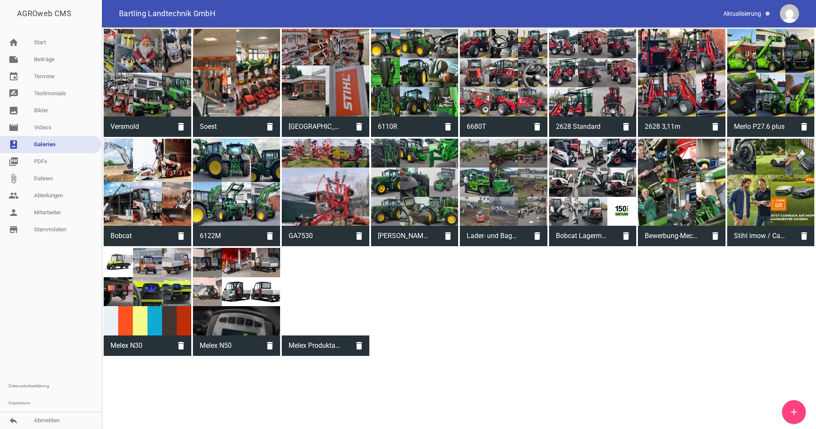
click at [359, 289] on div at bounding box center [325, 291] width 87 height 87
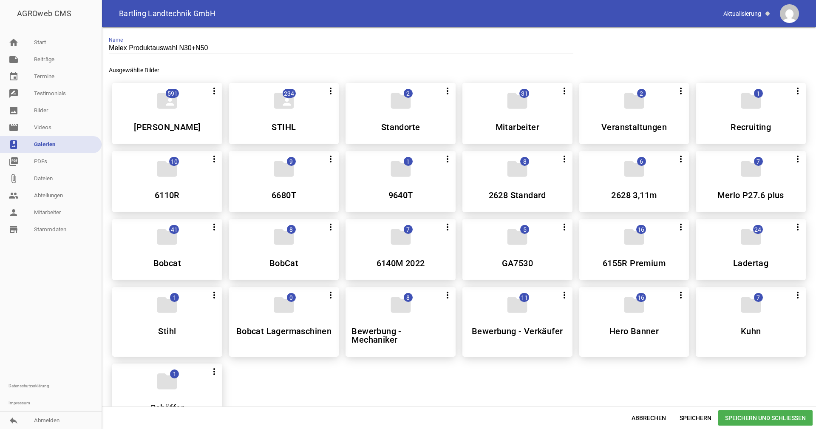
scroll to position [297, 0]
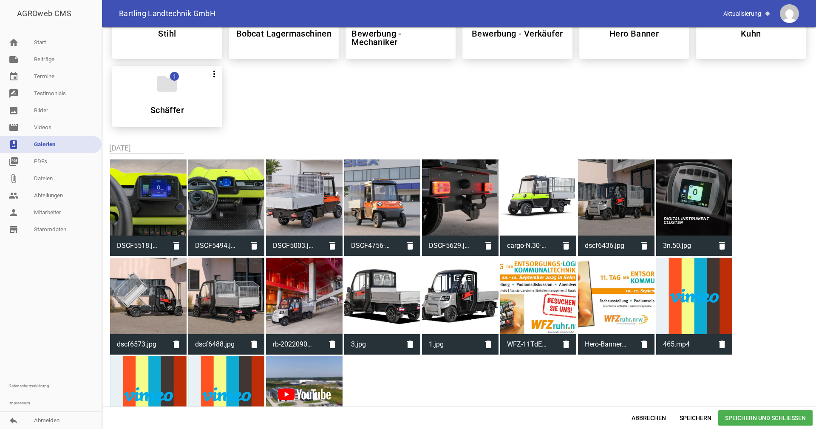
click at [380, 204] on div at bounding box center [382, 197] width 76 height 76
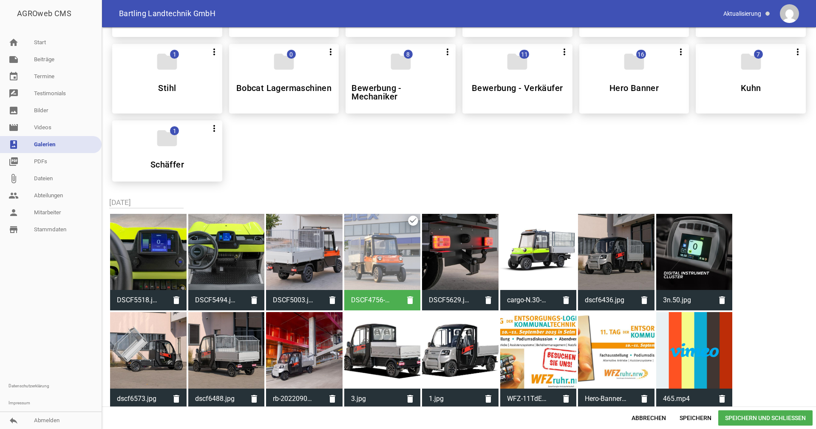
scroll to position [352, 0]
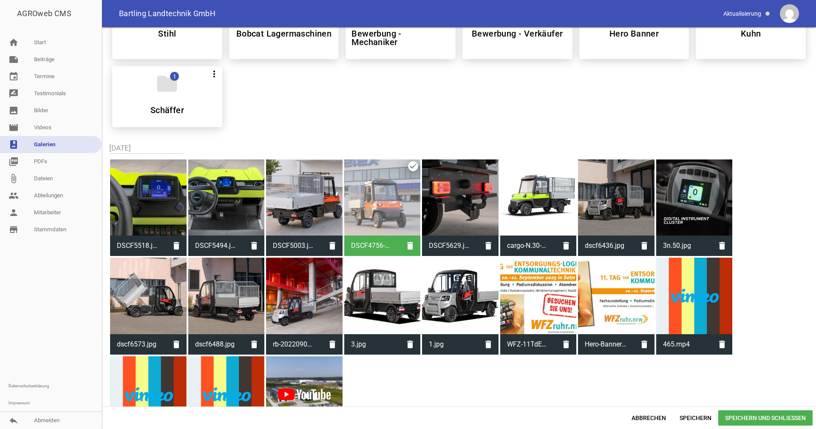
click at [317, 202] on div at bounding box center [304, 197] width 76 height 76
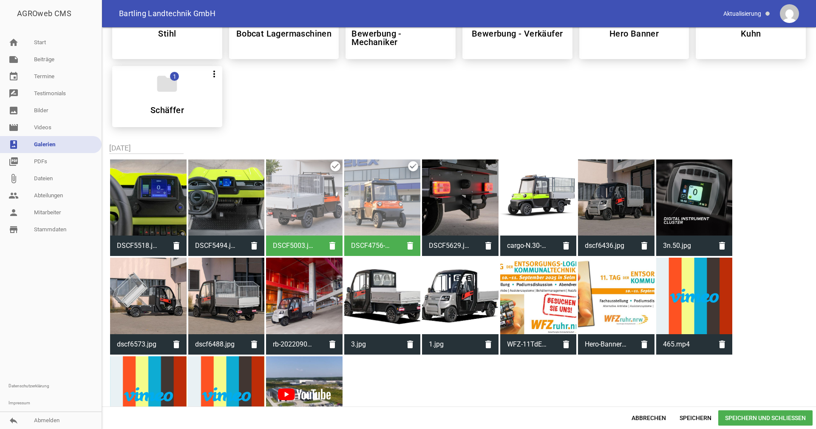
drag, startPoint x: 162, startPoint y: 195, endPoint x: 172, endPoint y: 195, distance: 10.2
click at [162, 195] on div at bounding box center [148, 197] width 76 height 76
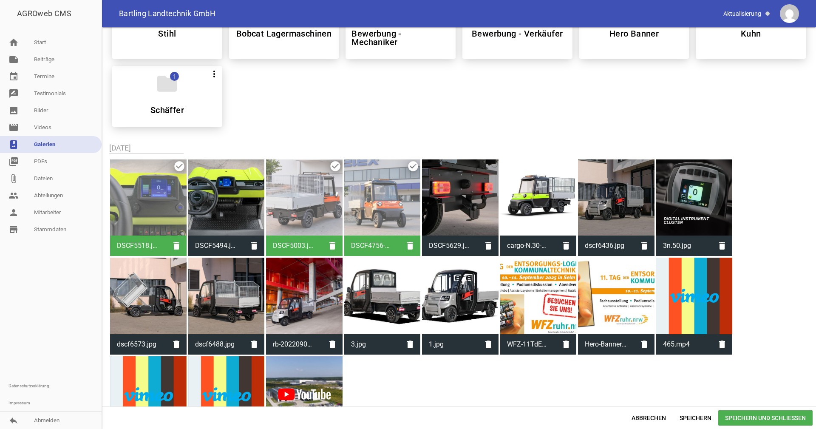
click at [454, 208] on div at bounding box center [460, 197] width 76 height 76
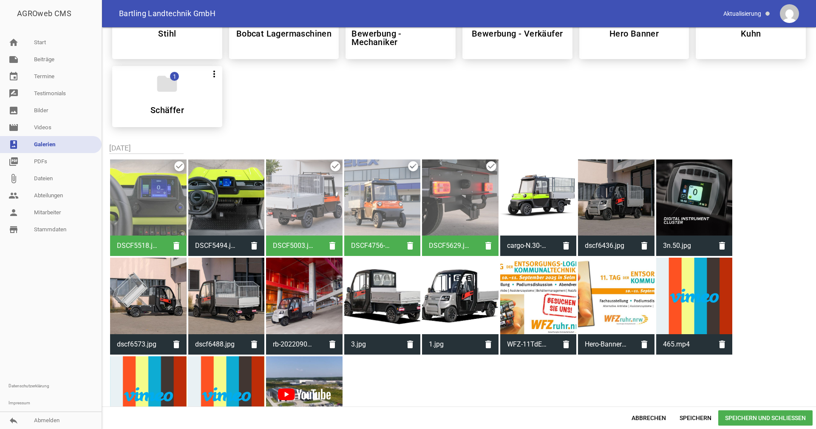
click at [621, 210] on div at bounding box center [616, 197] width 76 height 76
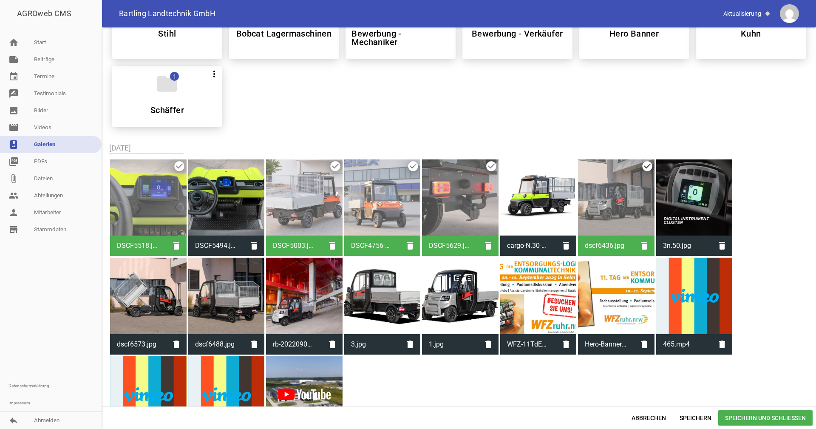
click at [160, 295] on div at bounding box center [148, 295] width 76 height 76
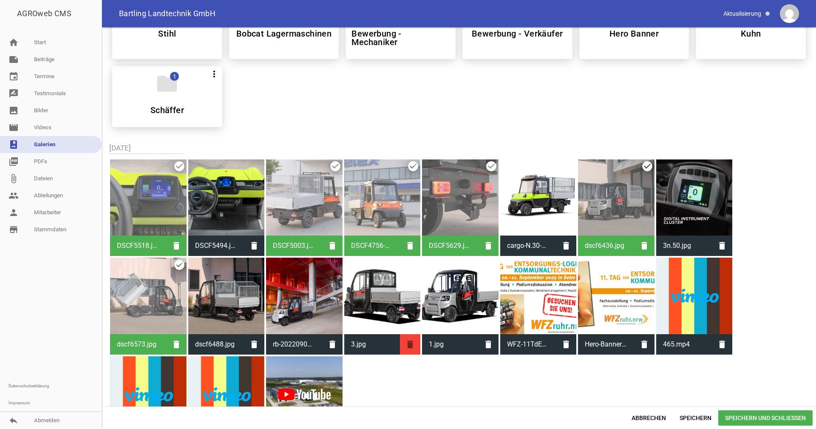
drag, startPoint x: 215, startPoint y: 300, endPoint x: 408, endPoint y: 340, distance: 197.0
click at [215, 300] on div at bounding box center [226, 295] width 76 height 76
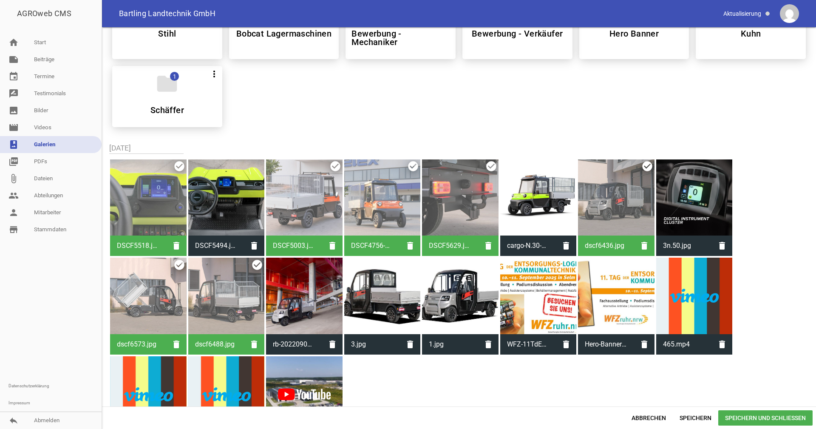
click at [764, 418] on span "Speichern und Schließen" at bounding box center [765, 417] width 94 height 15
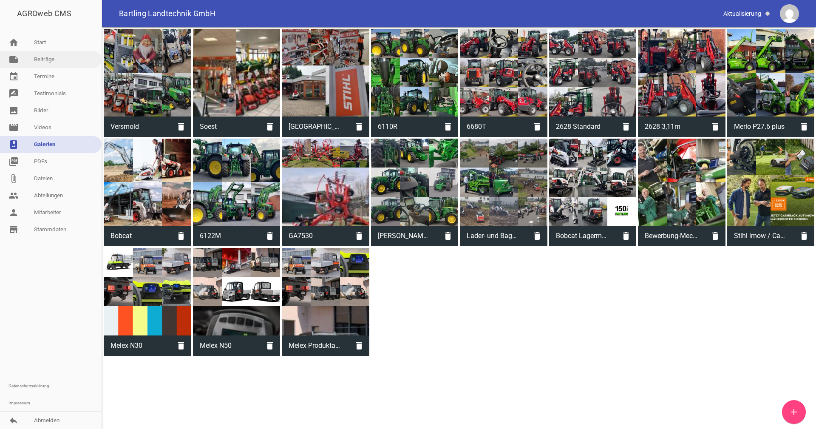
click at [44, 60] on link "note Beiträge" at bounding box center [51, 59] width 102 height 17
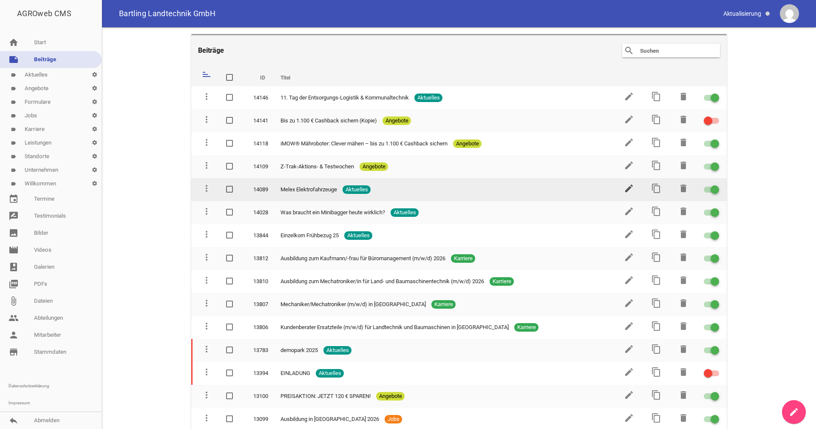
click at [624, 188] on icon "edit" at bounding box center [629, 188] width 10 height 10
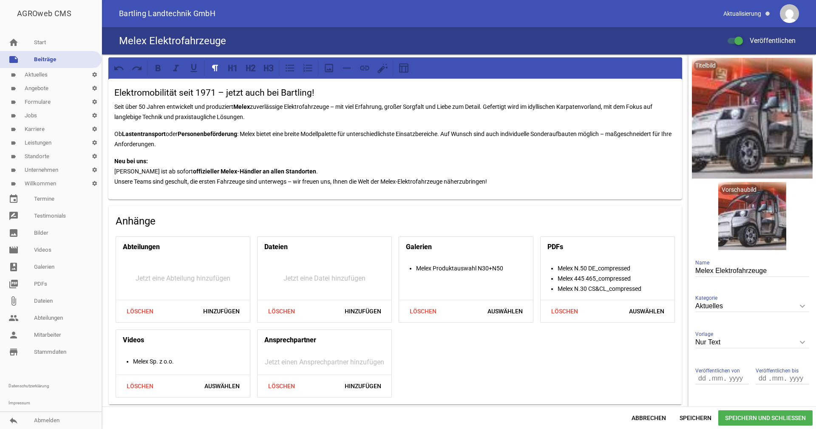
click at [517, 182] on p "Neu bei uns: Bartling ist ab sofort offizieller Melex-Händler an allen Standort…" at bounding box center [395, 171] width 562 height 31
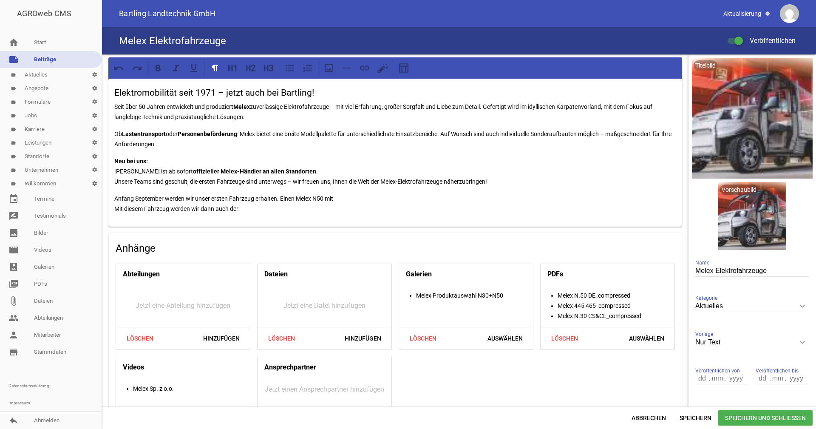
click at [245, 207] on p "Anfang September werden wir unser ersten Fahrzeug erhalten. Einen Melex N50 mit…" at bounding box center [395, 203] width 562 height 20
click at [364, 70] on icon at bounding box center [364, 67] width 11 height 11
click at [239, 207] on p "Anfang September werden wir unser ersten Fahrzeug erhalten. Einen Melex N50 mit…" at bounding box center [395, 203] width 562 height 20
drag, startPoint x: 418, startPoint y: 206, endPoint x: 243, endPoint y: 207, distance: 175.4
click at [243, 207] on p "Anfang September werden wir unser ersten Fahrzeug erhalten. Einen Melex N50 mit…" at bounding box center [395, 203] width 562 height 20
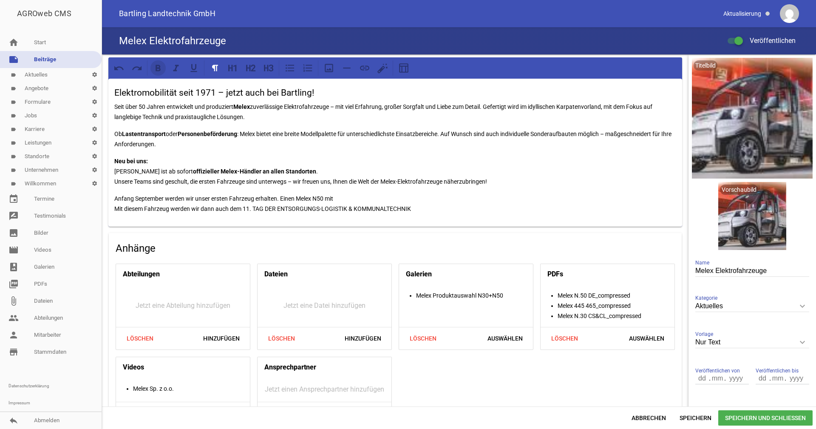
click at [161, 68] on icon at bounding box center [157, 67] width 11 height 11
click at [369, 68] on icon at bounding box center [364, 67] width 11 height 11
drag, startPoint x: 362, startPoint y: 66, endPoint x: 437, endPoint y: 57, distance: 75.3
click at [362, 66] on icon at bounding box center [364, 67] width 9 height 5
click at [437, 209] on p "Anfang September werden wir unser ersten Fahrzeug erhalten. Einen Melex N50 mit…" at bounding box center [395, 203] width 562 height 20
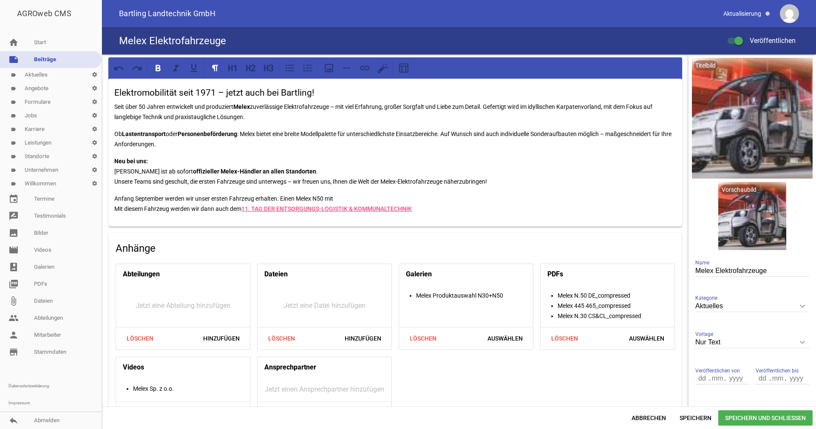
click at [234, 209] on p "Anfang September werden wir unser ersten Fahrzeug erhalten. Einen Melex N50 mit…" at bounding box center [395, 203] width 562 height 20
click at [436, 207] on p "Anfang September werden wir unser ersten Fahrzeug erhalten. Einen Melex N50 mit…" at bounding box center [395, 203] width 562 height 20
click at [422, 208] on link "11. TAG DER ENTSORGUNGS-LOGISTIK & KOMMUNALTECHNIK" at bounding box center [336, 208] width 170 height 7
click at [121, 208] on p "Anfang September werden wir unser ersten Fahrzeug erhalten. Einen Melex N50 mit…" at bounding box center [395, 203] width 562 height 20
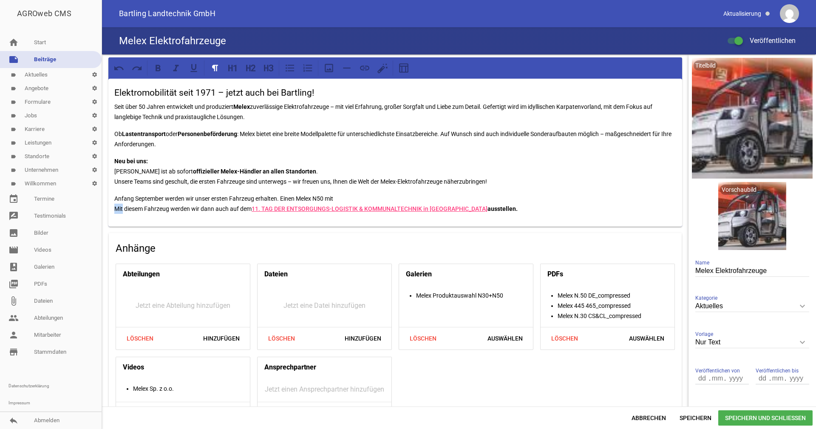
click at [121, 208] on p "Anfang September werden wir unser ersten Fahrzeug erhalten. Einen Melex N50 mit…" at bounding box center [395, 203] width 562 height 20
drag, startPoint x: 509, startPoint y: 209, endPoint x: 476, endPoint y: 208, distance: 32.7
click at [476, 208] on p "Anfang September werden wir unser ersten Fahrzeug erhalten. Einen Melex N50 mit…" at bounding box center [395, 203] width 562 height 20
click at [157, 69] on icon at bounding box center [157, 67] width 11 height 11
click at [534, 215] on div "Elektromobilität seit 1971 – jetzt auch bei Bartling! Seit über 50 Jahren entwi…" at bounding box center [394, 153] width 573 height 148
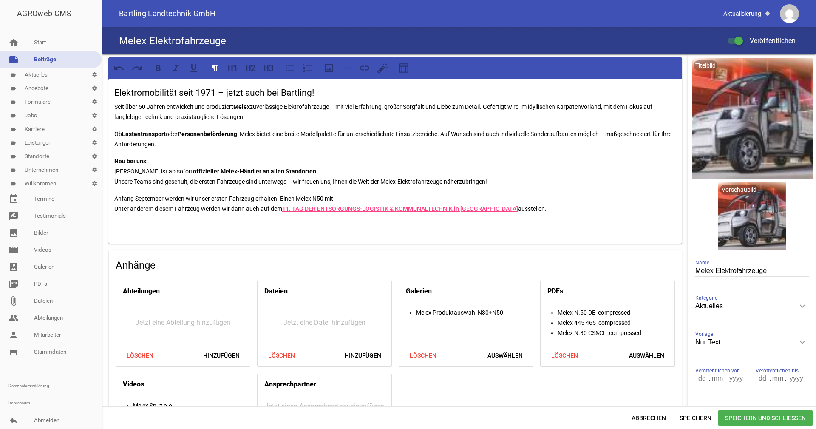
click at [347, 195] on p "Anfang September werden wir unser ersten Fahrzeug erhalten. Einen Melex N50 mit…" at bounding box center [395, 203] width 562 height 20
click at [392, 200] on p "Anfang September werden wir unser ersten Fahrzeug erhalten. Einen Melex N50 mit…" at bounding box center [395, 203] width 562 height 20
click at [415, 197] on p "Anfang September werden wir unser ersten Fahrzeug erhalten. Einen Melex N50 mit…" at bounding box center [395, 203] width 562 height 20
click at [333, 198] on p "Anfang September werden wir unser ersten Fahrzeug erhalten. Einen Melex N50 mit…" at bounding box center [395, 203] width 562 height 20
click at [322, 197] on p "Anfang September werden wir unser ersten Fahrzeug erhalten. Einen Melex N50 mit…" at bounding box center [395, 203] width 562 height 20
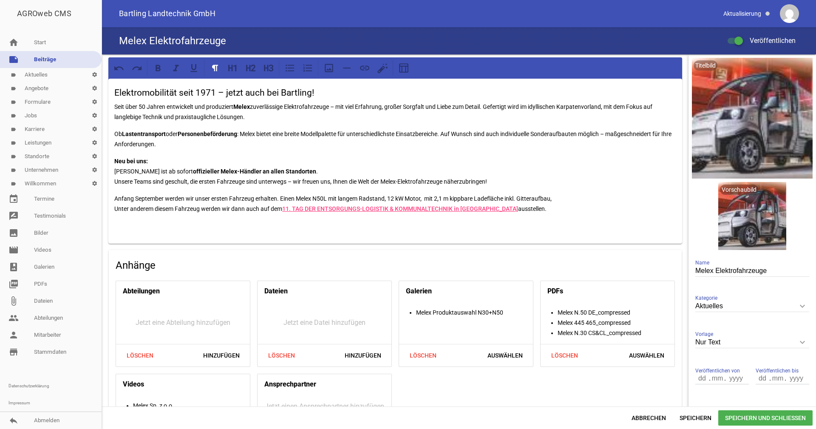
click at [423, 197] on p "Anfang September werden wir unser ersten Fahrzeug erhalten. Einen Melex N50L mi…" at bounding box center [395, 203] width 562 height 20
click at [467, 198] on p "Anfang September werden wir unser ersten Fahrzeug erhalten. Einen Melex N50L mi…" at bounding box center [395, 203] width 562 height 20
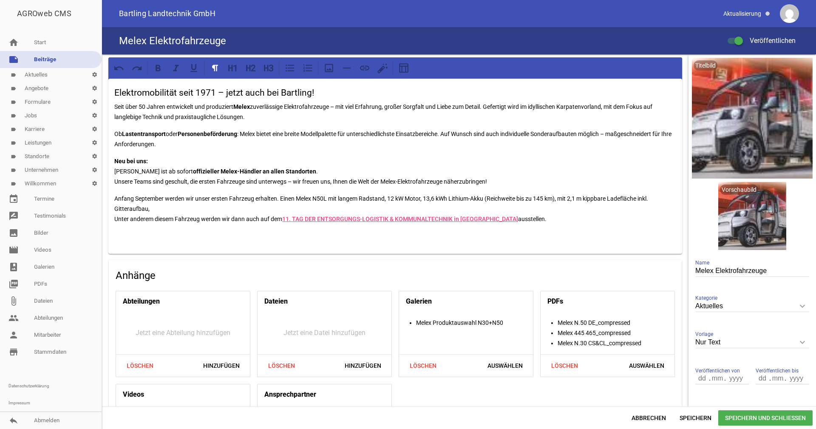
click at [576, 199] on p "Anfang September werden wir unser ersten Fahrzeug erhalten. Einen Melex N50L mi…" at bounding box center [395, 208] width 562 height 31
click at [596, 198] on p "Anfang September werden wir unser ersten Fahrzeug erhalten. Einen Melex N50L mi…" at bounding box center [395, 208] width 562 height 31
click at [172, 133] on p "Ob Lastentransport oder Personenbeförderung : Melex bietet eine breite Modellpa…" at bounding box center [395, 139] width 562 height 20
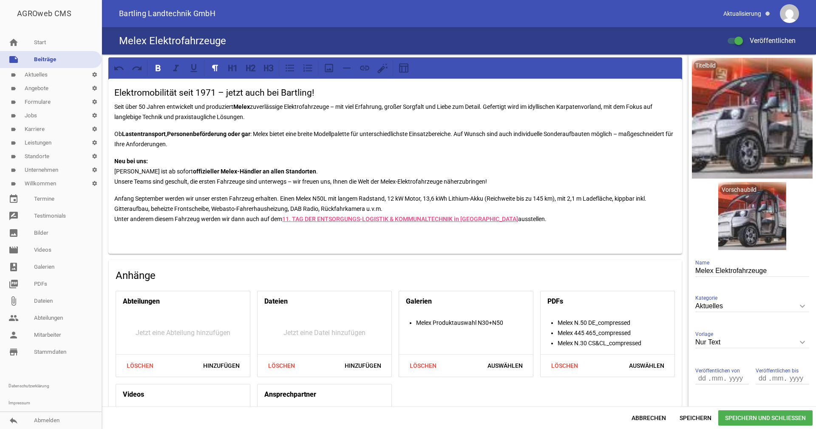
click at [233, 132] on strong "Personenbeförderung oder gar" at bounding box center [208, 133] width 83 height 7
click at [230, 133] on strong "Personenbeförderung oder gar" at bounding box center [208, 133] width 83 height 7
click at [220, 137] on strong "Personenbeförderung. Müllwagen, oder gar" at bounding box center [226, 133] width 119 height 7
click at [232, 132] on strong "Personenbeförderung. Müllwagen, oder gar" at bounding box center [226, 133] width 119 height 7
click at [112, 199] on div "Elektromobilität seit 1971 – jetzt auch bei Bartling! Seit über 50 Jahren entwi…" at bounding box center [394, 166] width 573 height 175
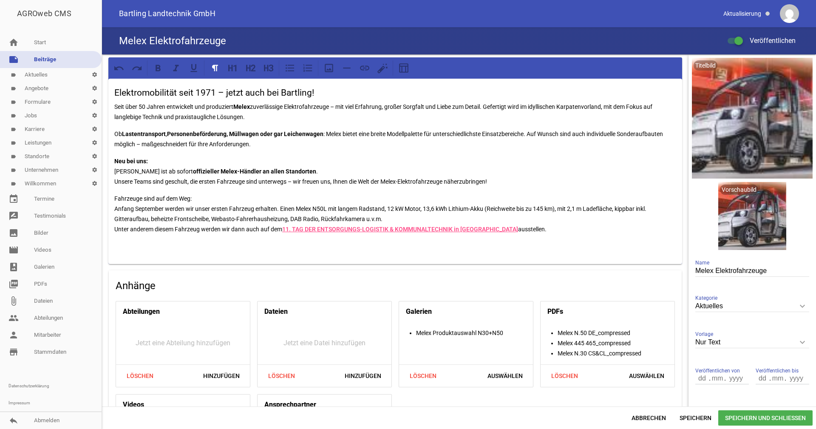
click at [525, 227] on p "Fahrzeuge sind auf dem Weg: Anfang September werden wir unser ersten Fahrzeug e…" at bounding box center [395, 213] width 562 height 41
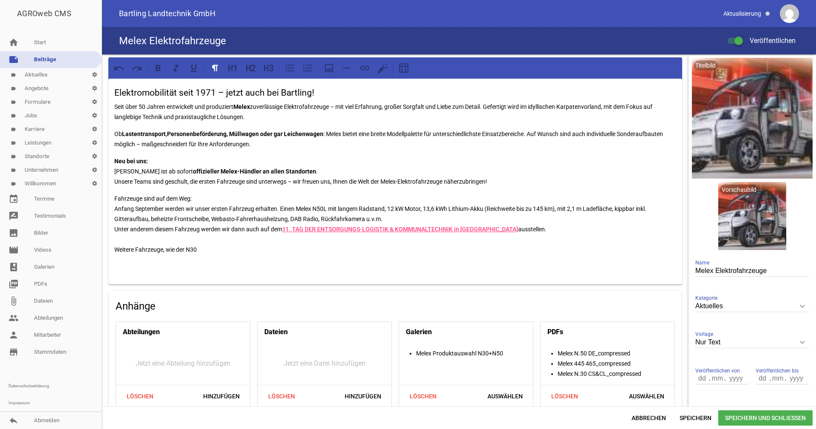
click at [200, 254] on div "Elektromobilität seit 1971 – jetzt auch bei Bartling! Seit über 50 Jahren entwi…" at bounding box center [394, 182] width 573 height 206
click at [200, 248] on p "Fahrzeuge sind auf dem Weg: Anfang September werden wir unser ersten Fahrzeug e…" at bounding box center [395, 223] width 562 height 61
click at [552, 207] on p "Fahrzeuge sind auf dem Weg: Anfang September werden wir unser ersten Fahrzeug e…" at bounding box center [395, 223] width 562 height 61
click at [198, 249] on p "Fahrzeuge sind auf dem Weg: Anfang September werden wir unser ersten Fahrzeug e…" at bounding box center [395, 223] width 562 height 61
click at [199, 248] on p "Fahrzeuge sind auf dem Weg: Anfang September werden wir unser ersten Fahrzeug e…" at bounding box center [395, 223] width 562 height 61
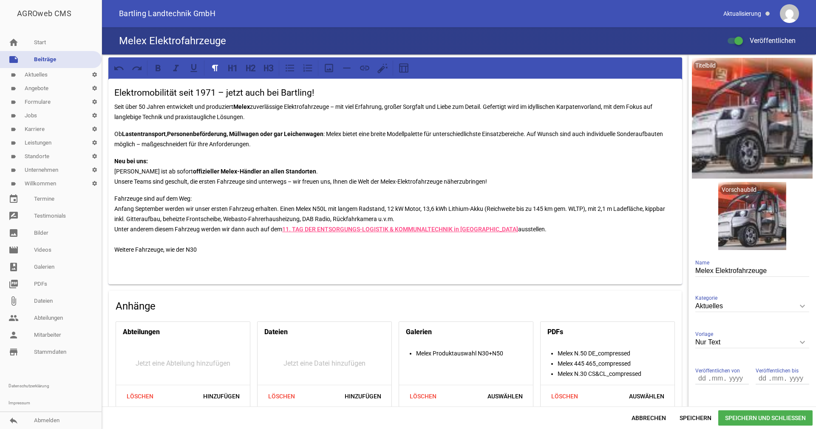
drag, startPoint x: 328, startPoint y: 209, endPoint x: 396, endPoint y: 216, distance: 68.4
click at [396, 216] on p "Fahrzeuge sind auf dem Weg: Anfang September werden wir unser ersten Fahrzeug e…" at bounding box center [395, 223] width 562 height 61
copy p "mit langem Radstand, 12 kW Motor, 13,6 kWh Lithium-Akku (Reichweite bis zu 145 …"
click at [207, 250] on p "Fahrzeuge sind auf dem Weg: Anfang September werden wir unser ersten Fahrzeug e…" at bounding box center [395, 223] width 562 height 61
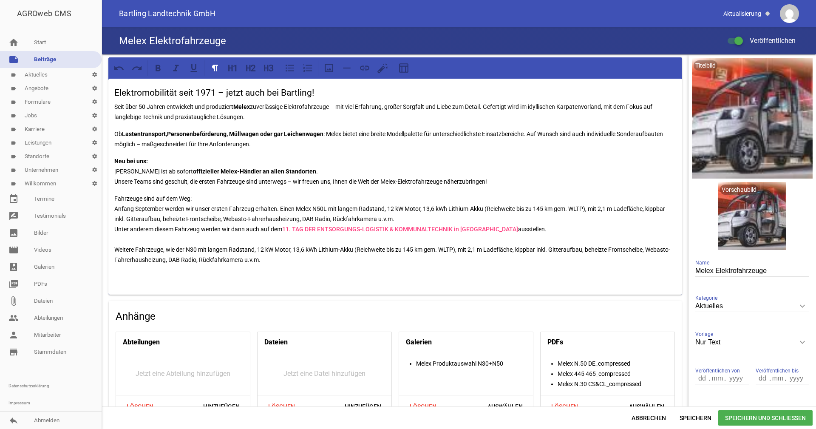
click at [261, 249] on p "Fahrzeuge sind auf dem Weg: Anfang September werden wir unser ersten Fahrzeug e…" at bounding box center [395, 228] width 562 height 71
drag, startPoint x: 294, startPoint y: 248, endPoint x: 306, endPoint y: 248, distance: 11.5
click at [295, 248] on p "Fahrzeuge sind auf dem Weg: Anfang September werden wir unser ersten Fahrzeug e…" at bounding box center [395, 228] width 562 height 71
drag, startPoint x: 456, startPoint y: 248, endPoint x: 353, endPoint y: 247, distance: 103.6
click at [353, 247] on p "Fahrzeuge sind auf dem Weg: Anfang September werden wir unser ersten Fahrzeug e…" at bounding box center [395, 228] width 562 height 71
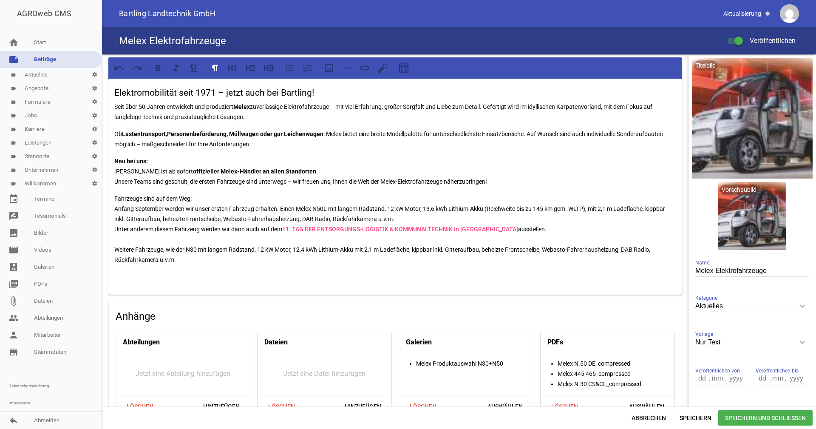
click at [263, 249] on p "Fahrzeuge sind auf dem Weg: Anfang September werden wir unser ersten Fahrzeug e…" at bounding box center [395, 228] width 562 height 71
drag, startPoint x: 484, startPoint y: 209, endPoint x: 583, endPoint y: 209, distance: 99.0
click at [583, 209] on p "Fahrzeuge sind auf dem Weg: Anfang September werden wir unser ersten Fahrzeug e…" at bounding box center [395, 228] width 562 height 71
copy p "(Reichweite bis zu 145 km gem. WLTP"
click at [348, 248] on p "Fahrzeuge sind auf dem Weg: Anfang September werden wir unser ersten Fahrzeug e…" at bounding box center [395, 228] width 562 height 71
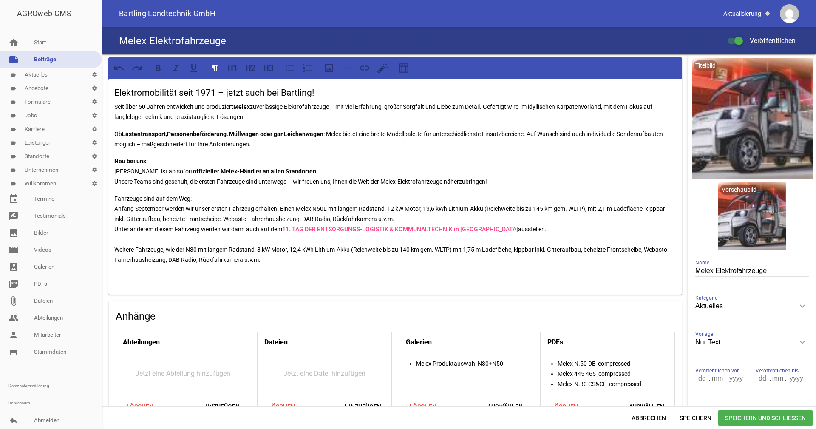
click at [600, 217] on p "Fahrzeuge sind auf dem Weg: Anfang September werden wir unser ersten Fahrzeug e…" at bounding box center [395, 228] width 562 height 71
drag, startPoint x: 643, startPoint y: 250, endPoint x: 667, endPoint y: 249, distance: 23.8
click at [667, 249] on p "Fahrzeuge sind auf dem Weg: Anfang September werden wir unser ersten Fahrzeug e…" at bounding box center [395, 228] width 562 height 71
click at [248, 219] on p "Fahrzeuge sind auf dem Weg: Anfang September werden wir unser ersten Fahrzeug e…" at bounding box center [395, 228] width 562 height 71
click at [351, 222] on p "Fahrzeuge sind auf dem Weg: Anfang September werden wir unser ersten Fahrzeug e…" at bounding box center [395, 228] width 562 height 71
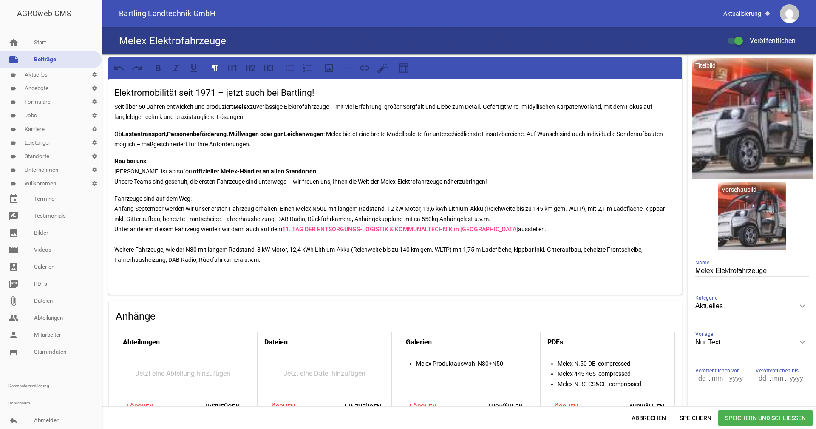
drag, startPoint x: 494, startPoint y: 219, endPoint x: 355, endPoint y: 219, distance: 139.3
click at [355, 219] on p "Fahrzeuge sind auf dem Weg: Anfang September werden wir unser ersten Fahrzeug e…" at bounding box center [395, 228] width 562 height 71
copy p "Anhängekupplung mit ca 550kg Anhängelast u.v.m."
drag, startPoint x: 276, startPoint y: 263, endPoint x: 243, endPoint y: 262, distance: 32.3
click at [243, 262] on p "Fahrzeuge sind auf dem Weg: Anfang September werden wir unser ersten Fahrzeug e…" at bounding box center [395, 228] width 562 height 71
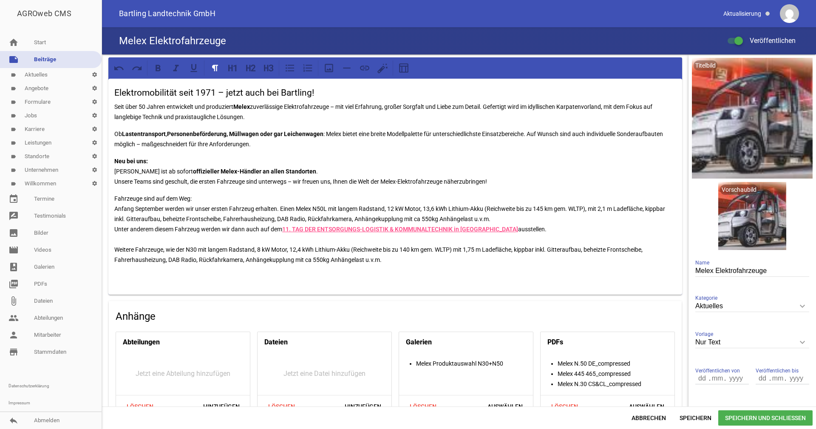
click at [318, 259] on p "Fahrzeuge sind auf dem Weg: Anfang September werden wir unser ersten Fahrzeug e…" at bounding box center [395, 228] width 562 height 71
click at [164, 251] on p "Fahrzeuge sind auf dem Weg: Anfang September werden wir unser ersten Fahrzeug e…" at bounding box center [395, 228] width 562 height 71
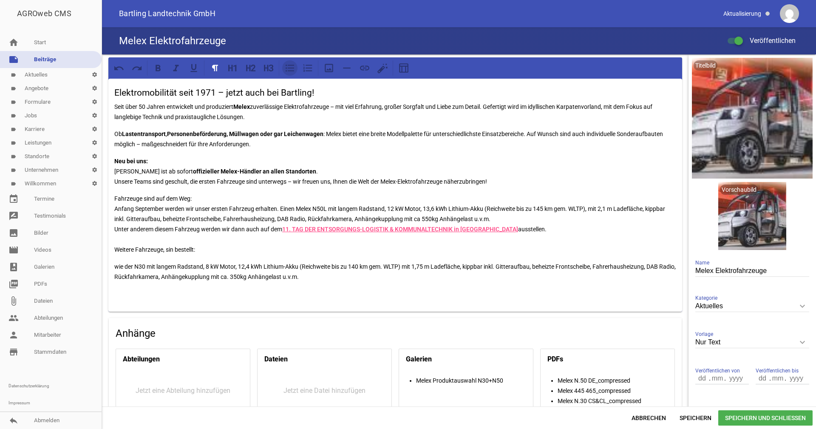
click at [287, 69] on icon at bounding box center [289, 67] width 11 height 11
click at [157, 68] on icon at bounding box center [157, 68] width 5 height 6
click at [342, 278] on p "N30 mit langem Radstand, 8 kW Motor, 12,4 kWh Lithium-Akku (Reichweite bis zu 1…" at bounding box center [403, 271] width 545 height 20
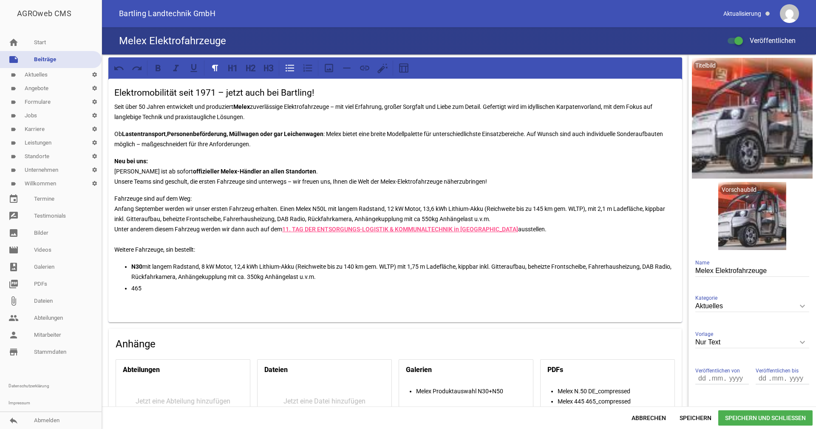
click at [132, 266] on strong "N30" at bounding box center [136, 266] width 11 height 7
click at [132, 286] on p "465" at bounding box center [403, 288] width 545 height 10
drag, startPoint x: 193, startPoint y: 289, endPoint x: 132, endPoint y: 290, distance: 61.2
click at [132, 290] on p "für Dezember: 465" at bounding box center [403, 288] width 545 height 10
click at [161, 68] on icon at bounding box center [157, 67] width 11 height 11
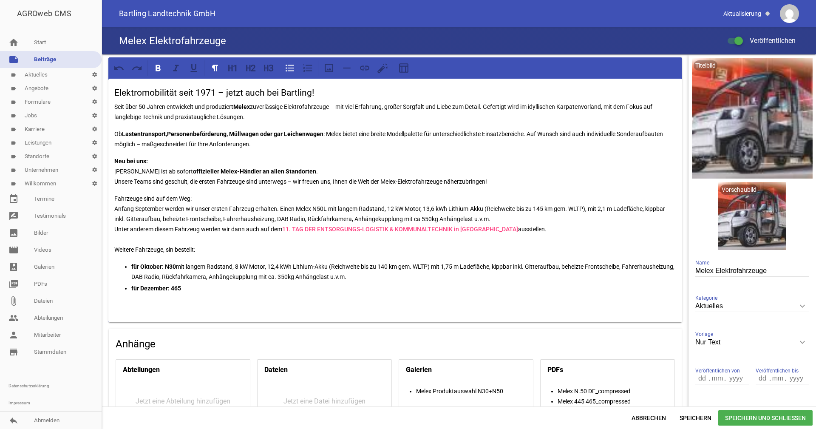
click at [196, 289] on p "für Dezember: 465" at bounding box center [403, 288] width 545 height 10
drag, startPoint x: 235, startPoint y: 265, endPoint x: 406, endPoint y: 276, distance: 171.1
click at [406, 276] on p "für Oktober: N30 mit langem Radstand, 8 kW Motor, 12,4 kWh Lithium-Akku (Reichw…" at bounding box center [403, 271] width 545 height 20
copy p "8 kW Motor, 12,4 kWh Lithium-Akku (Reichweite bis zu 140 km gem. WLTP) mit 1,75…"
click at [258, 287] on p "für Dezember: 465 mit langem Radstand," at bounding box center [403, 288] width 545 height 10
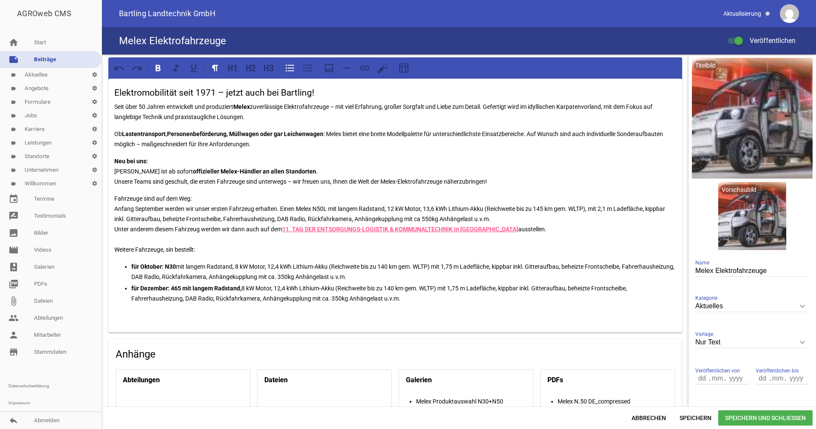
drag, startPoint x: 243, startPoint y: 287, endPoint x: 179, endPoint y: 286, distance: 63.3
click at [179, 286] on p "für Dezember: 465 mit langem Radstand, 8 kW Motor, 12,4 kWh Lithium-Akku (Reich…" at bounding box center [403, 293] width 545 height 20
click at [158, 73] on icon at bounding box center [157, 67] width 11 height 11
click at [404, 302] on p "für Dezember: 465 mit langem Radstand, 8 kW Motor, 12,4 kWh Lithium-Akku (Reich…" at bounding box center [403, 293] width 545 height 20
click at [284, 287] on p "für Dezember: 465 mit langem Radstand, 8 kW Motor, 12,4 kWh Lithium-Akku (Reich…" at bounding box center [403, 293] width 545 height 20
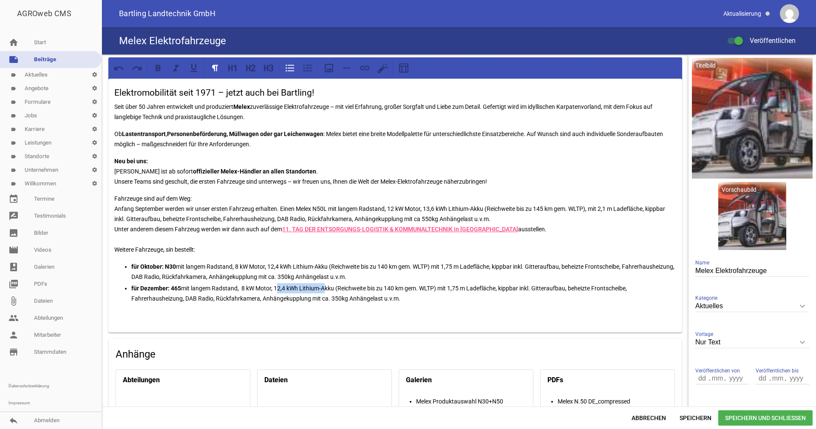
drag, startPoint x: 323, startPoint y: 286, endPoint x: 276, endPoint y: 286, distance: 47.6
click at [276, 286] on p "für Dezember: 465 mit langem Radstand, 8 kW Motor, 12,4 kWh Lithium-Akku (Reich…" at bounding box center [403, 293] width 545 height 20
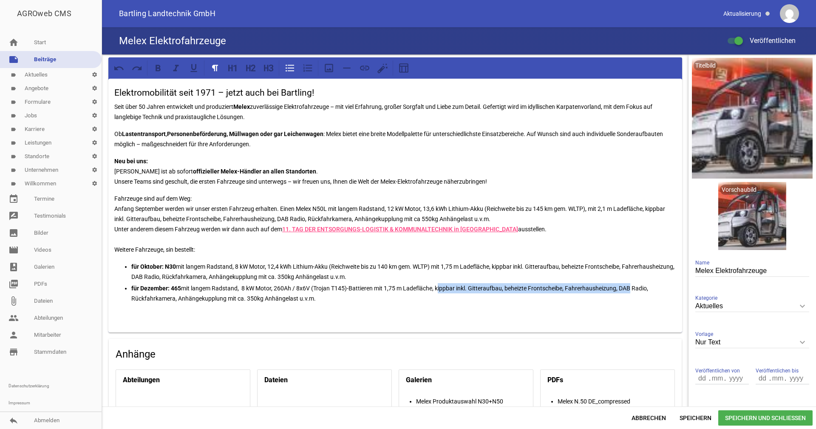
drag, startPoint x: 435, startPoint y: 287, endPoint x: 625, endPoint y: 290, distance: 189.9
click at [625, 290] on p "für Dezember: 465 mit langem Radstand, 8 kW Motor, 260Ah / 8x6V (Trojan T145)-B…" at bounding box center [403, 293] width 545 height 20
click at [635, 294] on p "für Dezember: 465 mit langem Radstand, 8 kW Motor, 260Ah / 8x6V (Trojan T145)-B…" at bounding box center [403, 293] width 545 height 20
drag, startPoint x: 435, startPoint y: 286, endPoint x: 319, endPoint y: 297, distance: 116.9
click at [319, 297] on p "für Dezember: 465 mit langem Radstand, 8 kW Motor, 260Ah / 8x6V (Trojan T145)-B…" at bounding box center [403, 293] width 545 height 20
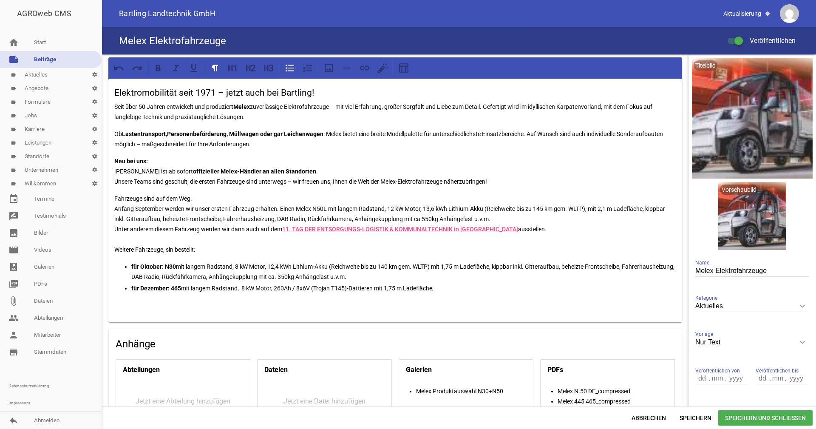
click at [447, 287] on p "für Dezember: 465 mit langem Radstand, 8 kW Motor, 260Ah / 8x6V (Trojan T145)-B…" at bounding box center [403, 288] width 545 height 10
click at [240, 288] on p "für Dezember: 465 mit langem Radstand, 8 kW Motor, 260Ah / 8x6V (Trojan T145)-B…" at bounding box center [403, 288] width 545 height 10
click at [360, 288] on p "für Dezember: 465 mit langem Radstand, Stzvo, 8 kW Motor, 260Ah / 8x6V (Trojan …" at bounding box center [403, 288] width 545 height 10
drag, startPoint x: 326, startPoint y: 206, endPoint x: 297, endPoint y: 207, distance: 28.9
click at [297, 207] on p "Fahrzeuge sind auf dem Weg: Anfang September werden wir unser ersten Fahrzeug e…" at bounding box center [395, 223] width 562 height 61
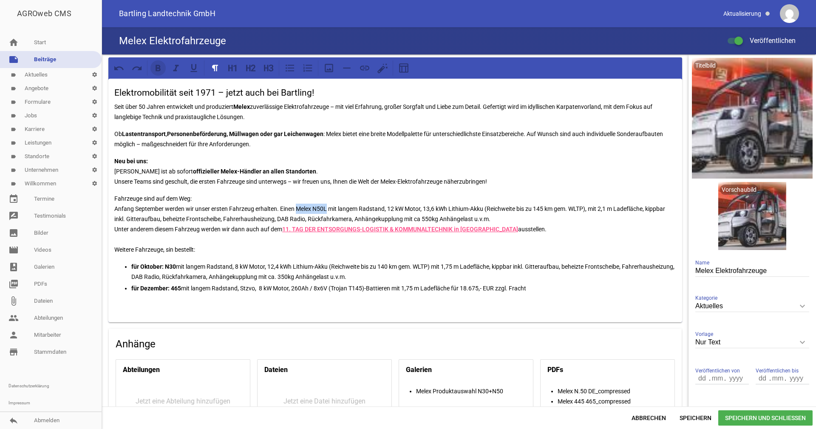
click at [159, 71] on icon at bounding box center [157, 67] width 11 height 11
click at [386, 208] on p "Fahrzeuge sind auf dem Weg: Anfang September werden wir unser ersten Fahrzeug e…" at bounding box center [395, 223] width 562 height 61
click at [389, 209] on p "Fahrzeuge sind auf dem Weg: Anfang September werden wir unser ersten Fahrzeug e…" at bounding box center [395, 223] width 562 height 61
click at [270, 266] on p "für Oktober: N30 mit langem Radstand, 8 kW Motor, 12,4 kWh Lithium-Akku (Reichw…" at bounding box center [403, 271] width 545 height 20
click at [235, 267] on p "für Oktober: N30 mit langem Radstand, 8 kW Motor, 12,4 kWh Lithium-Akku (Reichw…" at bounding box center [403, 271] width 545 height 20
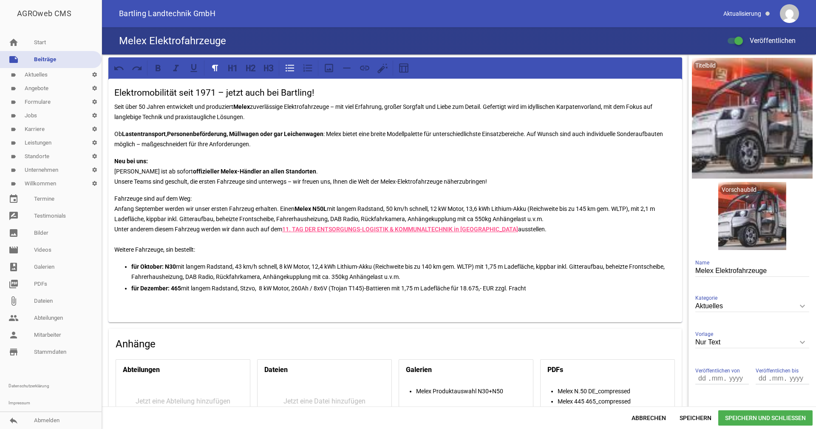
click at [237, 264] on p "für Oktober: N30 mit langem Radstand, 43 km/h schnell, 8 kW Motor, 12,4 kWh Lit…" at bounding box center [403, 271] width 545 height 20
drag, startPoint x: 287, startPoint y: 266, endPoint x: 236, endPoint y: 265, distance: 51.4
click at [236, 265] on p "für Oktober: N30 mit langem Radstand, Stzvo-Ausstattung, 43 km/h schnell, 8 kW …" at bounding box center [403, 271] width 545 height 20
copy p "Stzvo-Ausstattung,"
click at [389, 206] on p "Fahrzeuge sind auf dem Weg: Anfang September werden wir unser ersten Fahrzeug e…" at bounding box center [395, 223] width 562 height 61
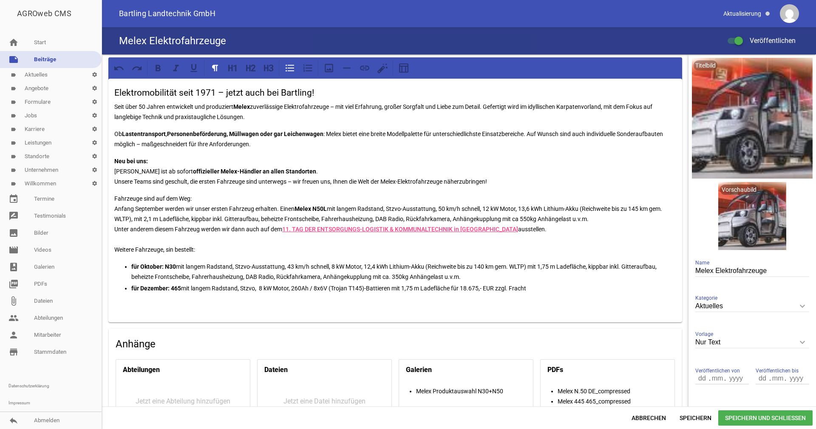
click at [495, 286] on p "für Dezember: 465 mit langem Radstand, Stzvo, 8 kW Motor, 260Ah / 8x6V (Trojan …" at bounding box center [403, 288] width 545 height 10
click at [451, 287] on p "für Dezember: 465 mit langem Radstand, Stzvo, 8 kW Motor, 260Ah / 8x6V (Trojan …" at bounding box center [403, 288] width 545 height 10
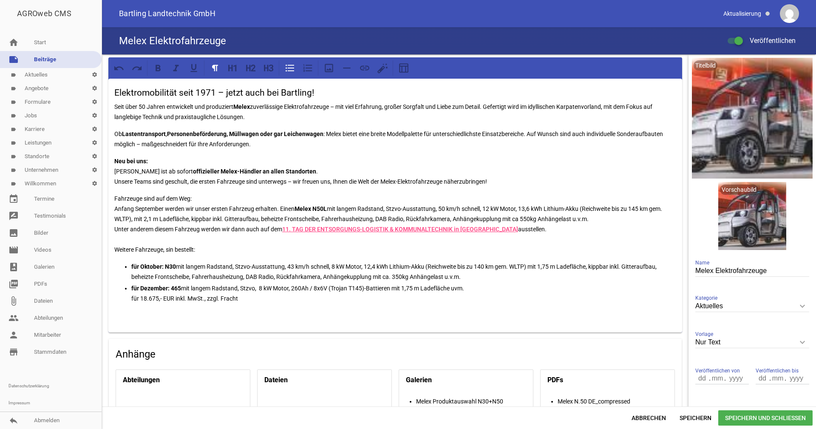
click at [463, 277] on p "für Oktober: N30 mit langem Radstand, Stzvo-Ausstattung, 43 km/h schnell, 8 kW …" at bounding box center [403, 271] width 545 height 20
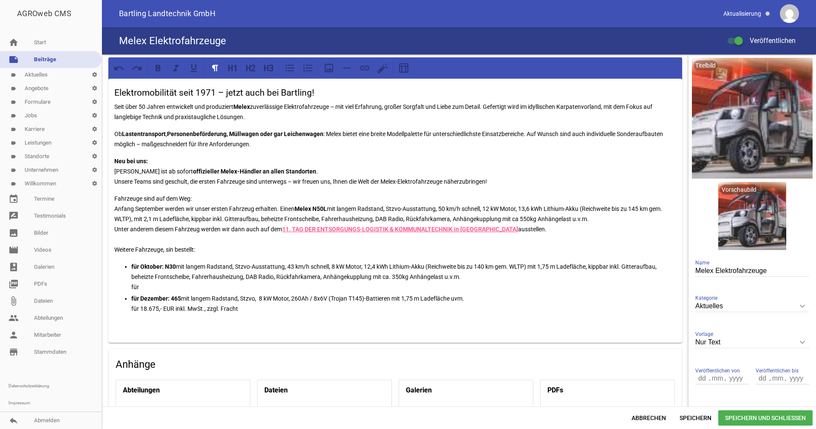
click at [596, 218] on p "Fahrzeuge sind auf dem Weg: Anfang September werden wir unser ersten Fahrzeug e…" at bounding box center [395, 223] width 562 height 61
drag, startPoint x: 248, startPoint y: 309, endPoint x: 140, endPoint y: 309, distance: 107.9
click at [140, 309] on p "für Dezember: 465 mit langem Radstand, Stzvo, 8 kW Motor, 260Ah / 8x6V (Trojan …" at bounding box center [403, 303] width 545 height 20
copy p "18.675,- EUR inkl. MwSt., zzgl. Fracht"
click at [615, 217] on p "Fahrzeuge sind auf dem Weg: Anfang September werden wir unser ersten Fahrzeug e…" at bounding box center [395, 223] width 562 height 61
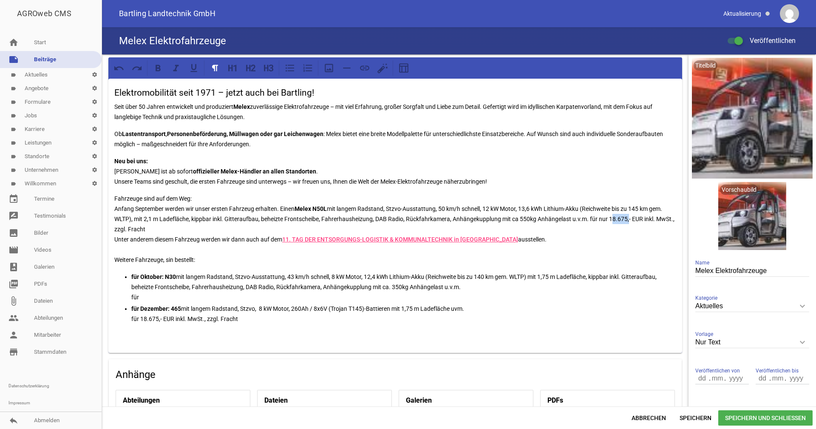
drag, startPoint x: 608, startPoint y: 220, endPoint x: 626, endPoint y: 220, distance: 17.9
click at [626, 220] on p "Fahrzeuge sind auf dem Weg: Anfang September werden wir unser ersten Fahrzeug e…" at bounding box center [395, 228] width 562 height 71
drag, startPoint x: 134, startPoint y: 228, endPoint x: 170, endPoint y: 229, distance: 35.7
click at [170, 229] on p "Fahrzeuge sind auf dem Weg: Anfang September werden wir unser ersten Fahrzeug e…" at bounding box center [395, 228] width 562 height 71
click at [235, 229] on p "Fahrzeuge sind auf dem Weg: Anfang September werden wir unser ersten Fahrzeug e…" at bounding box center [395, 228] width 562 height 71
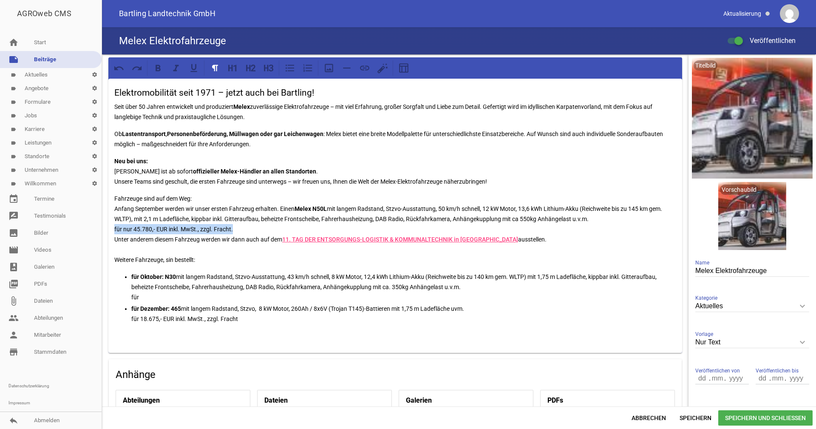
drag, startPoint x: 241, startPoint y: 227, endPoint x: 113, endPoint y: 229, distance: 127.4
click at [113, 229] on div "Elektromobilität seit 1971 – jetzt auch bei Bartling! Seit über 50 Jahren entwi…" at bounding box center [394, 216] width 573 height 274
copy p "für nur 45.780,- EUR inkl. MwSt., zzgl. Fracht."
click at [134, 296] on p "für Oktober: N30 mit langem Radstand, Stzvo-Ausstattung, 43 km/h schnell, 8 kW …" at bounding box center [403, 286] width 545 height 31
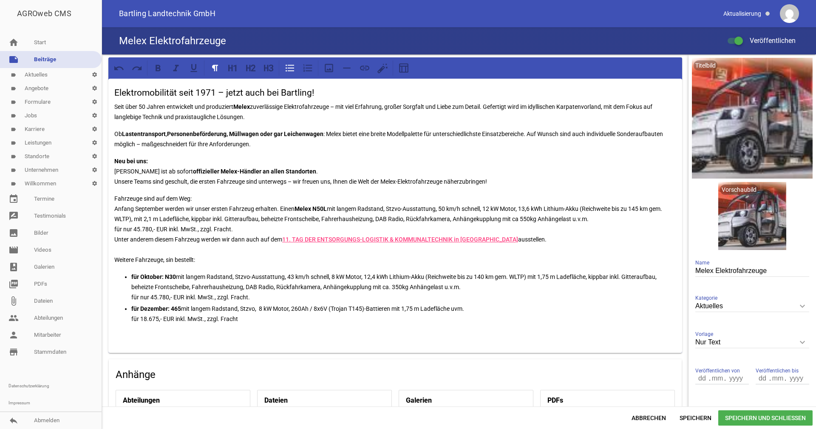
click at [214, 257] on p "Fahrzeuge sind auf dem Weg: Anfang September werden wir unser ersten Fahrzeug e…" at bounding box center [395, 228] width 562 height 71
drag, startPoint x: 168, startPoint y: 296, endPoint x: 151, endPoint y: 297, distance: 17.0
click at [151, 297] on p "für Oktober: N30 mit langem Radstand, Stzvo-Ausstattung, 43 km/h schnell, 8 kW …" at bounding box center [403, 286] width 545 height 31
drag, startPoint x: 234, startPoint y: 229, endPoint x: 133, endPoint y: 231, distance: 101.5
click at [133, 231] on p "Fahrzeuge sind auf dem Weg: Anfang September werden wir unser ersten Fahrzeug e…" at bounding box center [395, 228] width 562 height 71
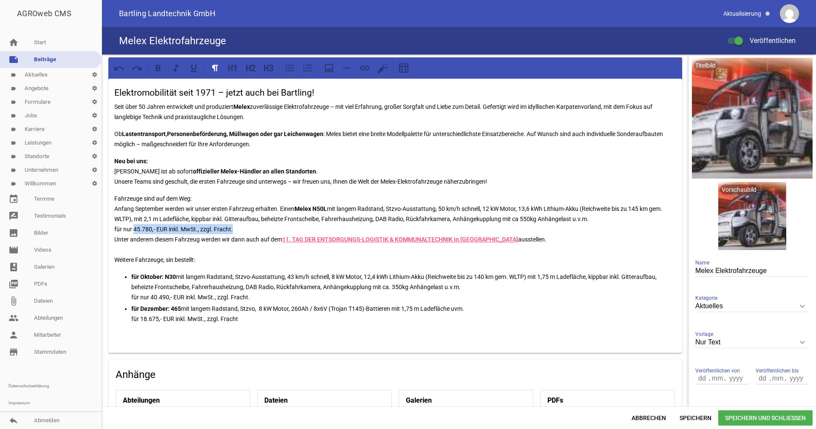
click at [142, 229] on p "Fahrzeuge sind auf dem Weg: Anfang September werden wir unser ersten Fahrzeug e…" at bounding box center [395, 228] width 562 height 71
click at [123, 229] on p "Fahrzeuge sind auf dem Weg: Anfang September werden wir unser ersten Fahrzeug e…" at bounding box center [395, 228] width 562 height 71
drag, startPoint x: 123, startPoint y: 229, endPoint x: 168, endPoint y: 228, distance: 44.6
click at [168, 228] on p "Fahrzeuge sind auf dem Weg: Anfang September werden wir unser ersten Fahrzeug e…" at bounding box center [395, 228] width 562 height 71
click at [161, 68] on icon at bounding box center [157, 67] width 11 height 11
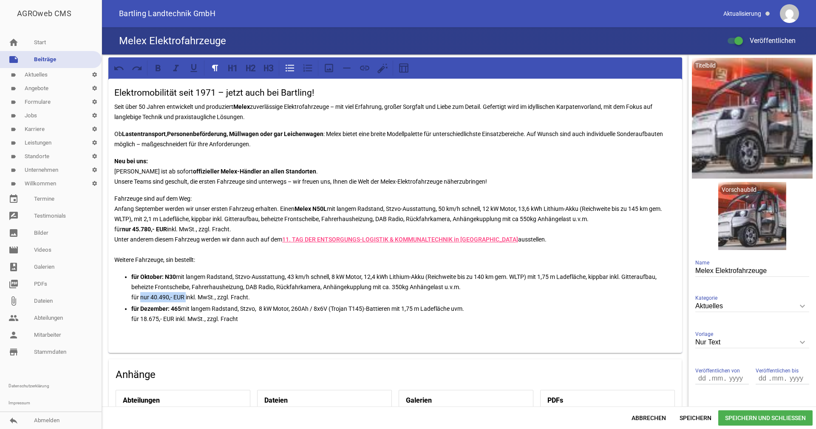
drag, startPoint x: 141, startPoint y: 297, endPoint x: 186, endPoint y: 296, distance: 44.6
click at [186, 296] on p "für Oktober: N30 mit langem Radstand, Stzvo-Ausstattung, 43 km/h schnell, 8 kW …" at bounding box center [403, 286] width 545 height 31
click at [155, 67] on icon at bounding box center [157, 67] width 11 height 11
drag, startPoint x: 129, startPoint y: 319, endPoint x: 174, endPoint y: 318, distance: 45.5
click at [174, 318] on ul "für Oktober: N30 mit langem Radstand, Stzvo-Ausstattung, 43 km/h schnell, 8 kW …" at bounding box center [395, 297] width 562 height 53
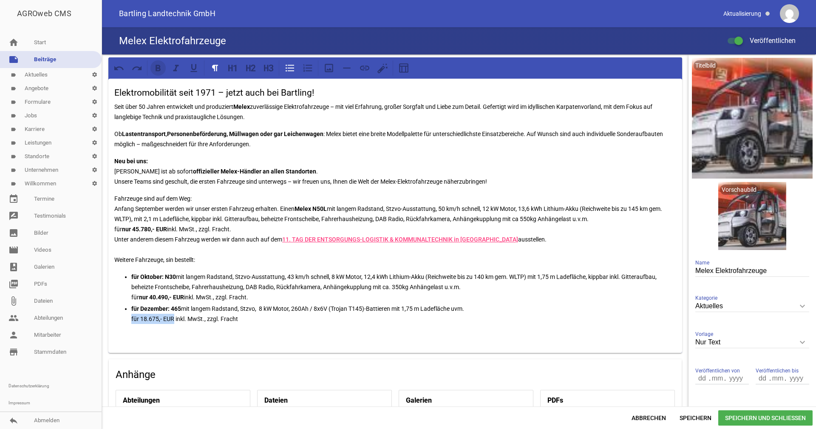
click at [164, 68] on button at bounding box center [157, 67] width 15 height 15
click at [136, 317] on strong "für 18.675,- EUR" at bounding box center [153, 318] width 44 height 7
click at [140, 318] on strong "für 18.675,- EUR" at bounding box center [153, 318] width 44 height 7
click at [154, 311] on strong "für Dezember: 465" at bounding box center [156, 308] width 50 height 7
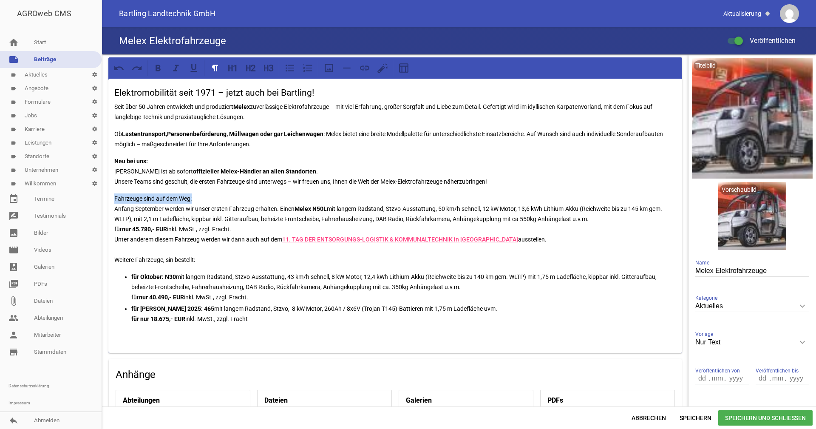
drag, startPoint x: 193, startPoint y: 196, endPoint x: 108, endPoint y: 200, distance: 85.5
click at [108, 200] on div "Elektromobilität seit 1971 – jetzt auch bei Bartling! Seit über 50 Jahren entwi…" at bounding box center [395, 307] width 586 height 506
click at [158, 70] on icon at bounding box center [157, 68] width 5 height 6
click at [158, 188] on div "Elektromobilität seit 1971 – jetzt auch bei Bartling! Seit über 50 Jahren entwi…" at bounding box center [394, 216] width 573 height 274
click at [172, 259] on p "Fahrzeuge sind auf dem Weg: Anfang September werden wir unser ersten Fahrzeug e…" at bounding box center [395, 228] width 562 height 71
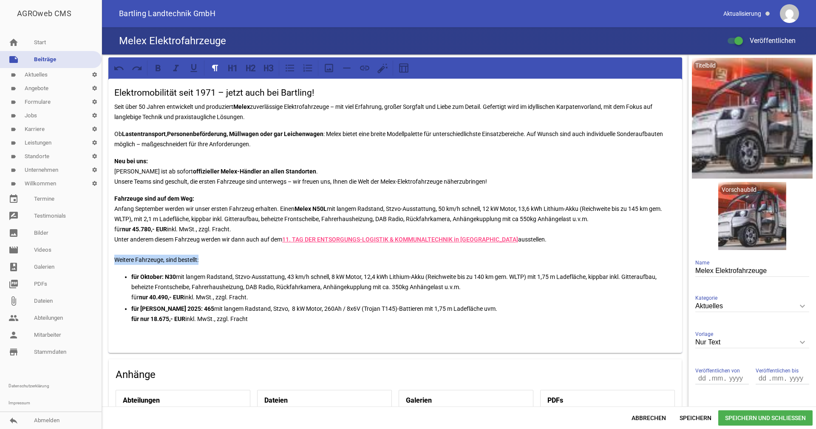
drag, startPoint x: 204, startPoint y: 258, endPoint x: 111, endPoint y: 257, distance: 92.6
click at [111, 257] on div "Elektromobilität seit 1971 – jetzt auch bei Bartling! Seit über 50 Jahren entwi…" at bounding box center [394, 216] width 573 height 274
click at [160, 67] on icon at bounding box center [157, 67] width 11 height 11
click at [218, 262] on p "Fahrzeuge sind auf dem Weg: Anfang September werden wir unser ersten Fahrzeug e…" at bounding box center [395, 228] width 562 height 71
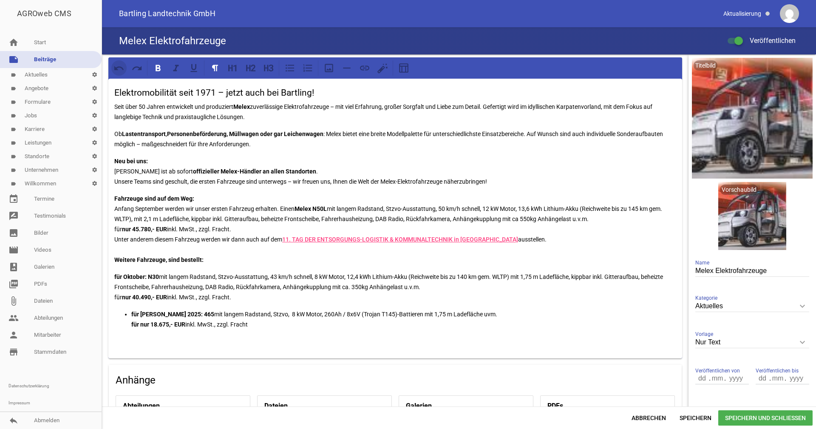
click at [119, 68] on icon at bounding box center [118, 67] width 11 height 11
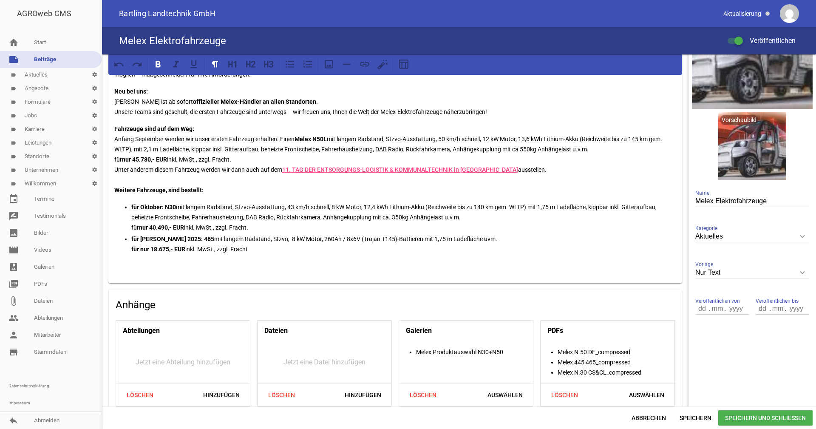
scroll to position [27, 0]
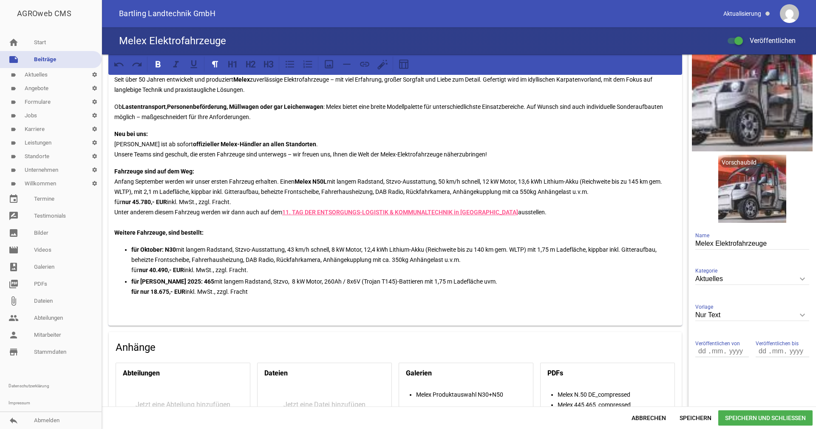
click at [152, 308] on p at bounding box center [395, 307] width 562 height 10
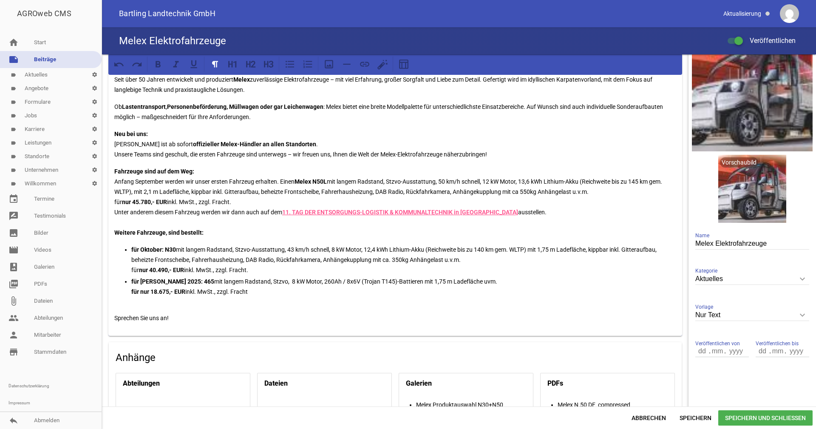
click at [744, 416] on span "Speichern und Schließen" at bounding box center [765, 417] width 94 height 15
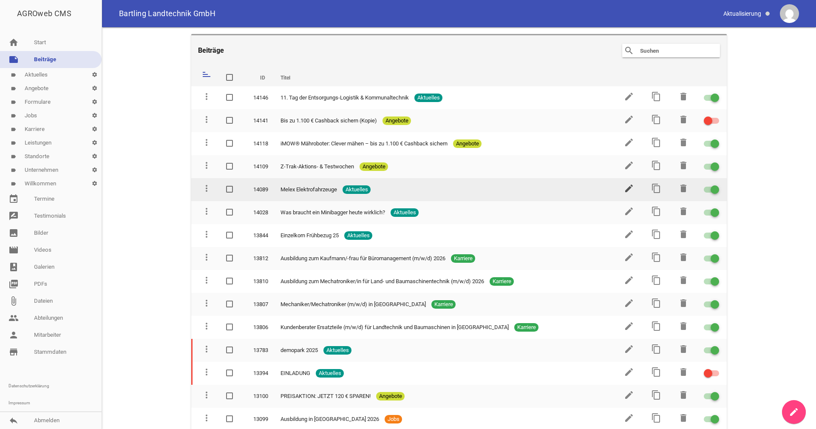
click at [624, 189] on icon "edit" at bounding box center [629, 188] width 10 height 10
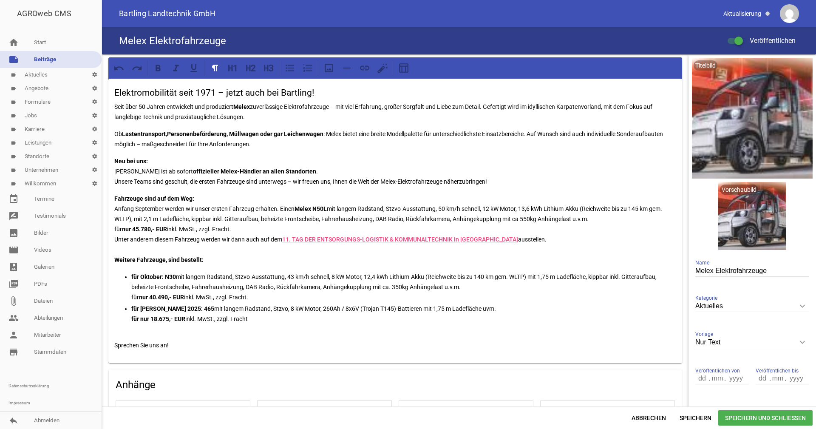
click at [223, 219] on p "Fahrzeuge sind auf dem Weg: Anfang September werden wir unser ersten Fahrzeug e…" at bounding box center [395, 228] width 562 height 71
click at [226, 207] on p "Fahrzeuge sind auf dem Weg: Anfang September werden wir unser ersten Fahrzeug e…" at bounding box center [395, 228] width 562 height 71
click at [516, 217] on p "Fahrzeuge sind auf dem Weg: Anfang September werden wir unser erstes Fahrzeug e…" at bounding box center [395, 228] width 562 height 71
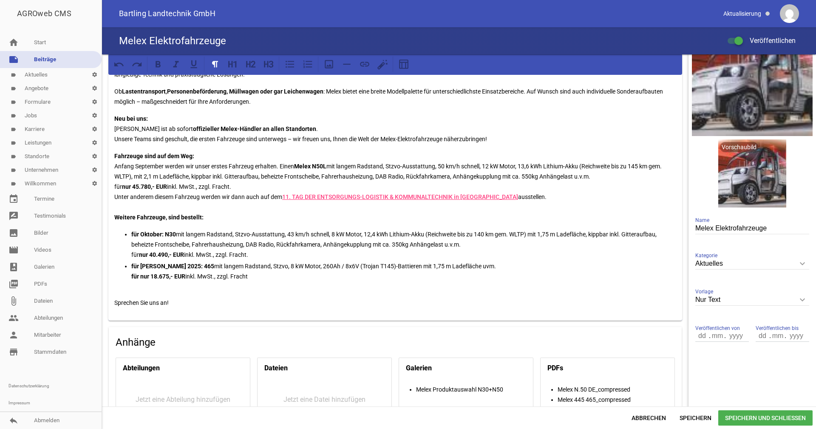
scroll to position [85, 0]
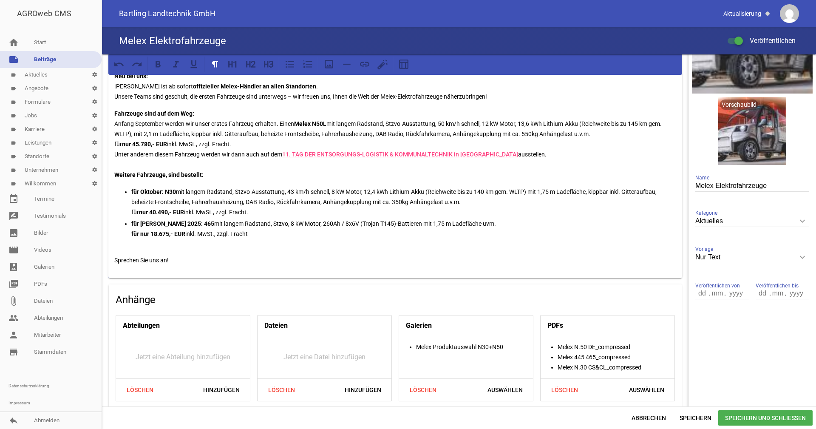
click at [764, 415] on span "Speichern und Schließen" at bounding box center [765, 417] width 94 height 15
